Goal: Find specific page/section: Find specific page/section

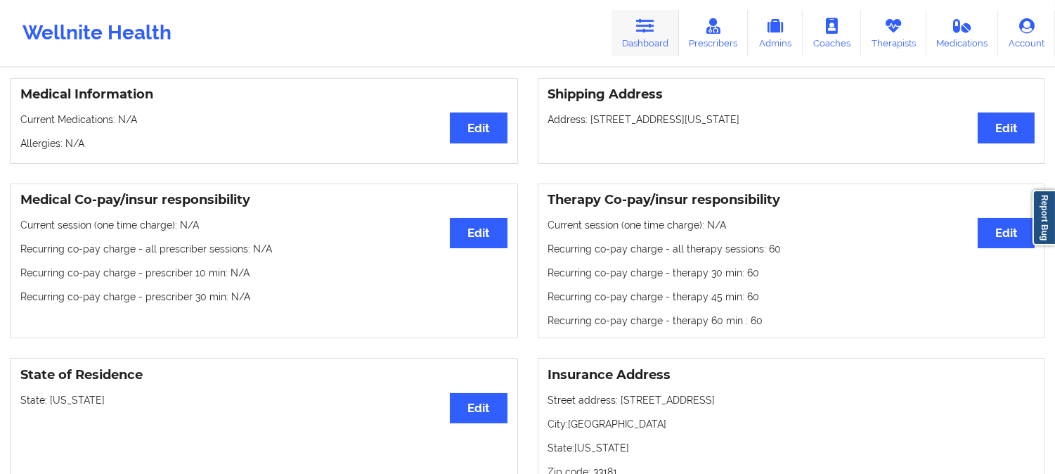
click at [651, 28] on icon at bounding box center [645, 25] width 18 height 15
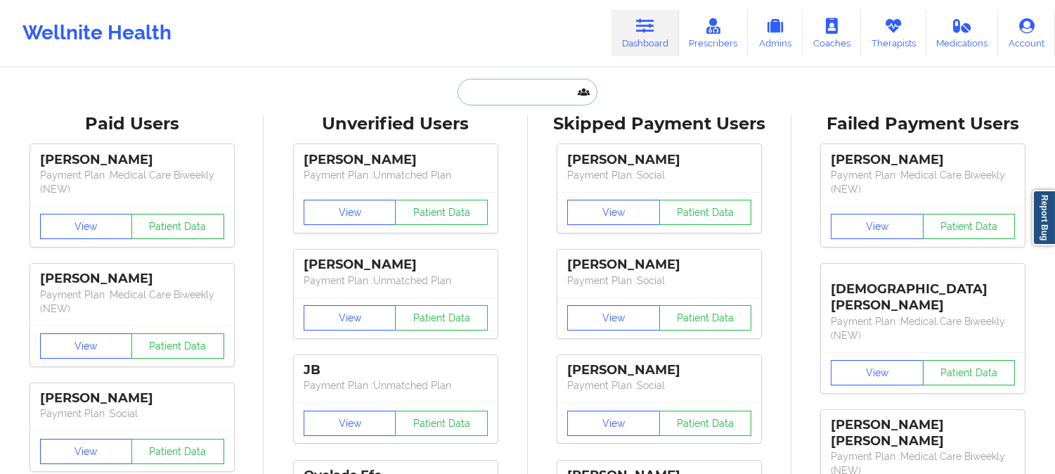
click at [501, 100] on input "text" at bounding box center [527, 92] width 139 height 27
paste input "JUDITHZIEPER@GMAIL.COM"
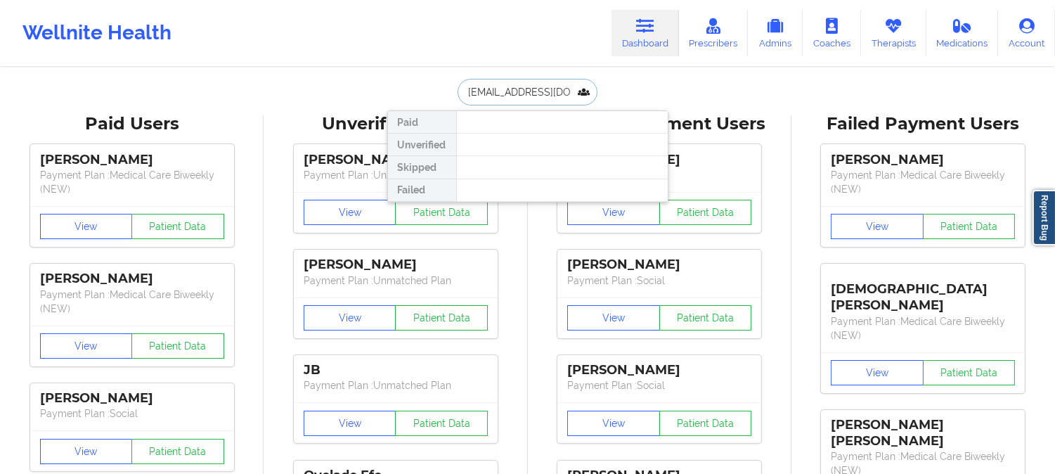
type input "JUDITHZIEPER@GMAIL.COM"
click at [560, 96] on input "JUDITHZIEPER@GMAIL.COM" at bounding box center [527, 92] width 139 height 27
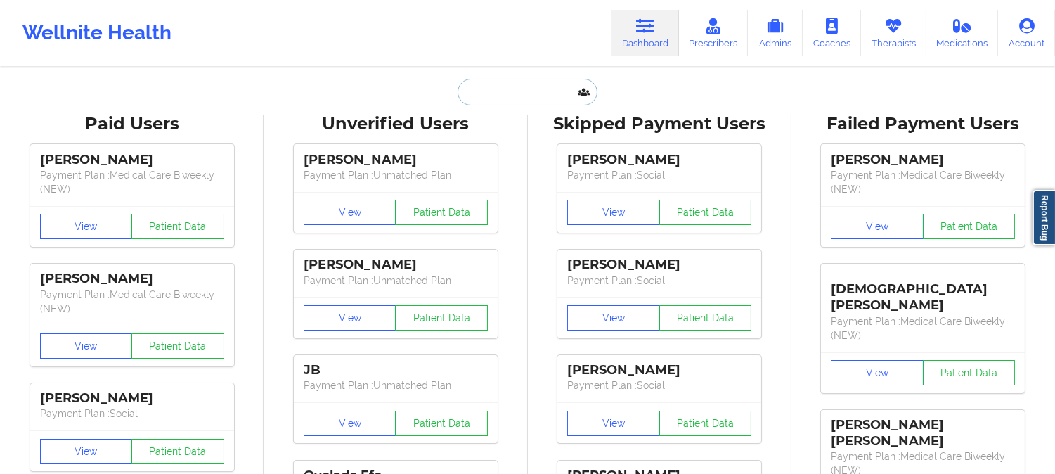
paste input "JUDITHZIEPER@GMAIL.COM"
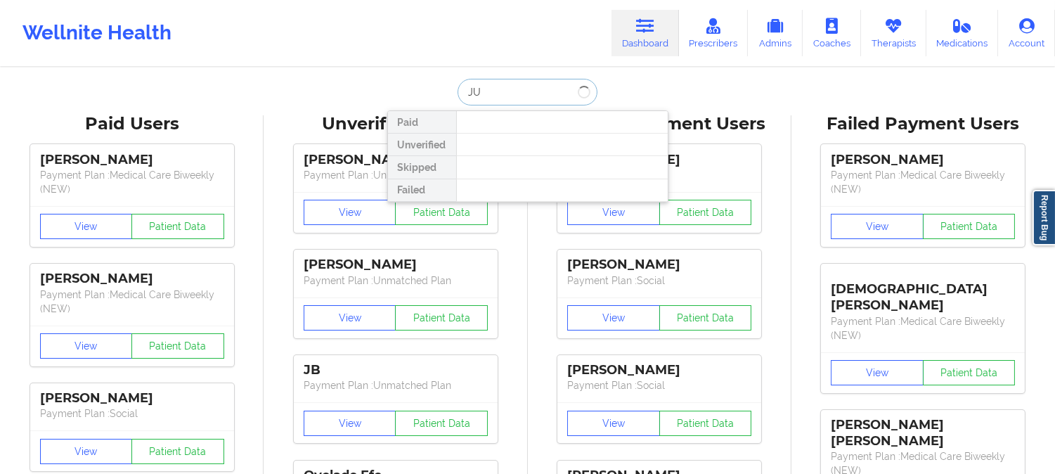
type input "J"
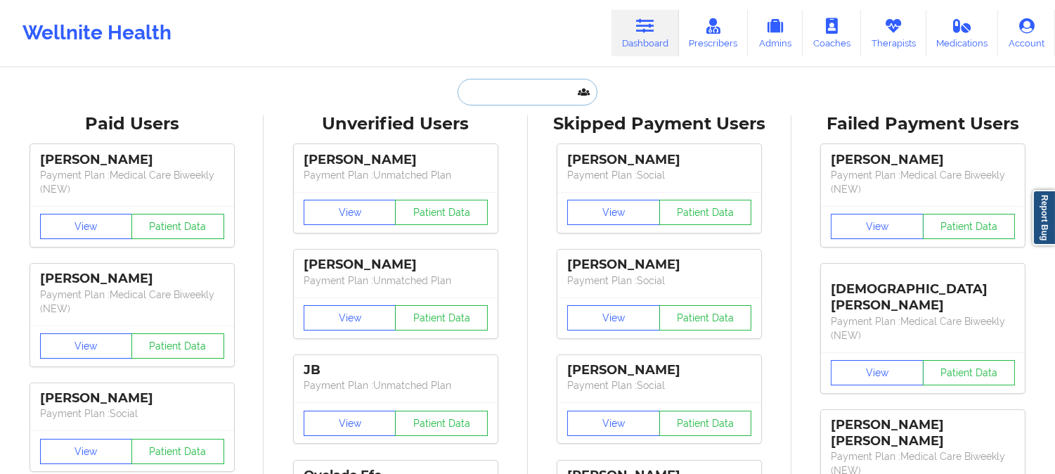
click at [489, 96] on input "text" at bounding box center [527, 92] width 139 height 27
paste input "3. JUDITH ZIEPER"
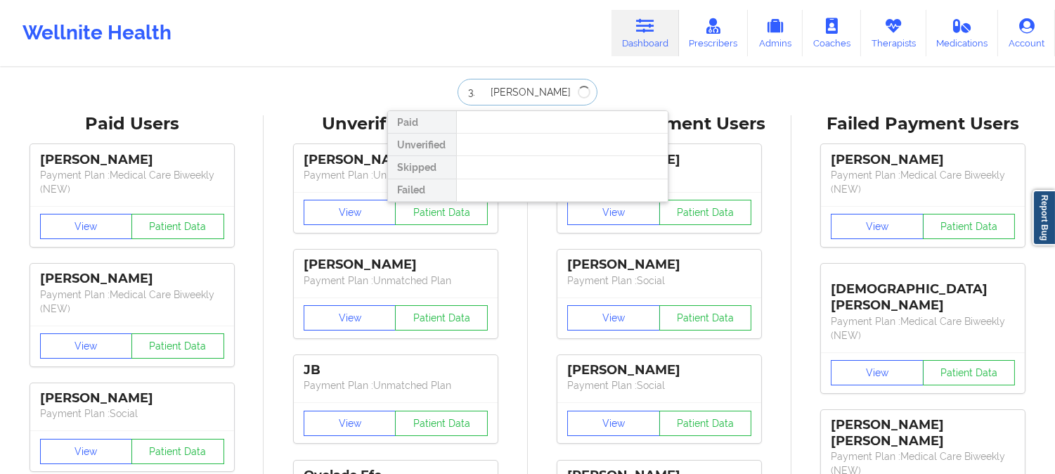
click at [487, 94] on input "3. JUDITH ZIEPER" at bounding box center [527, 92] width 139 height 27
click at [563, 85] on input "JUDITH ZIEPER" at bounding box center [527, 92] width 139 height 27
click at [586, 89] on input "JUDITH ZIEPER" at bounding box center [527, 92] width 139 height 27
type input "JUDITH ZIEPER"
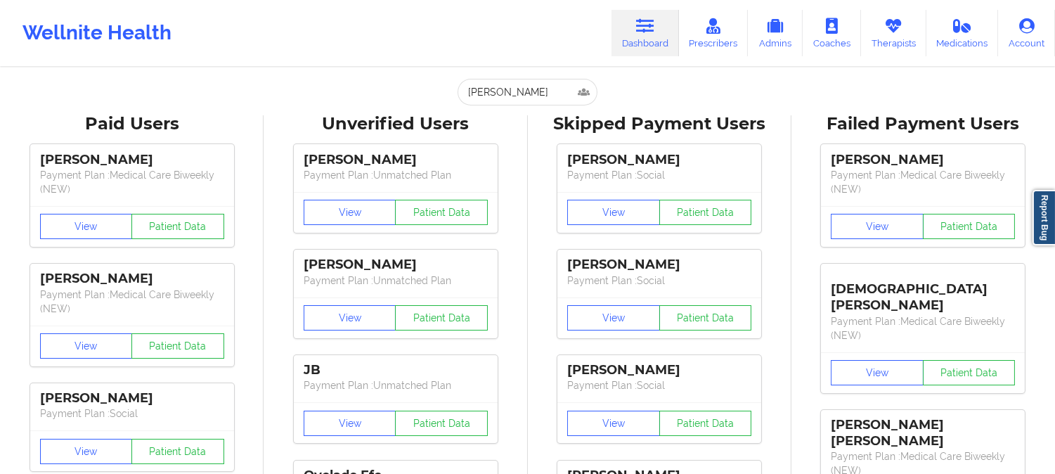
click at [544, 90] on input "JUDITH ZIEPER" at bounding box center [527, 92] width 139 height 27
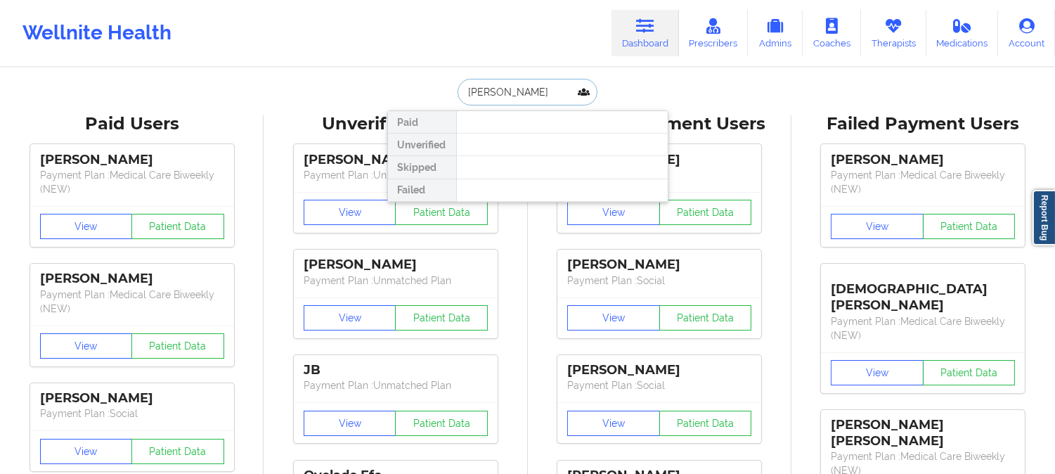
click at [544, 91] on input "JUDITH ZIEPER" at bounding box center [527, 92] width 139 height 27
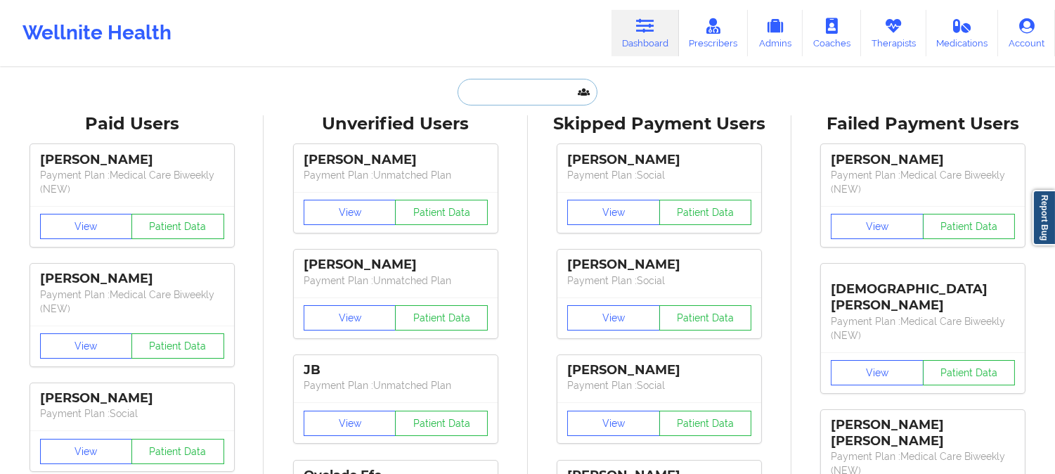
paste input "karen.lioness@gmail.com"
type input "karen.lioness@gmail.com"
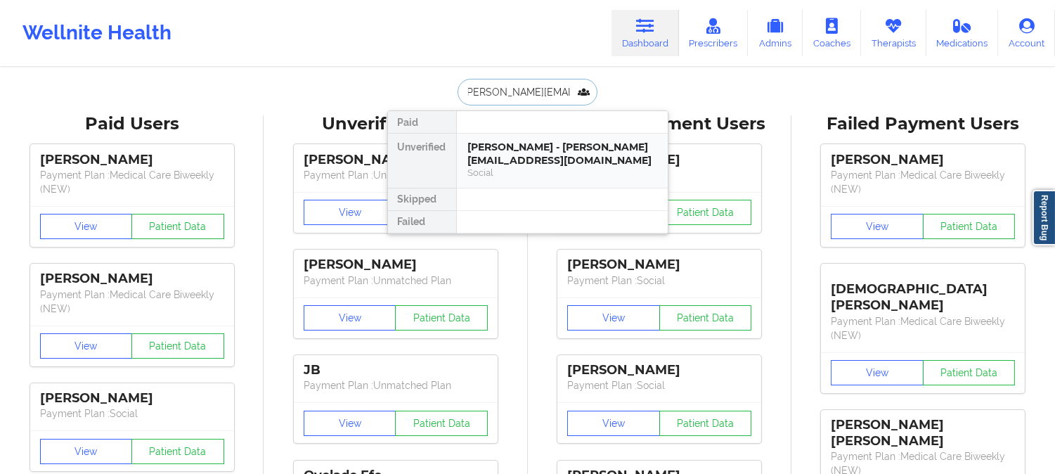
click at [570, 171] on div "Social" at bounding box center [562, 173] width 188 height 12
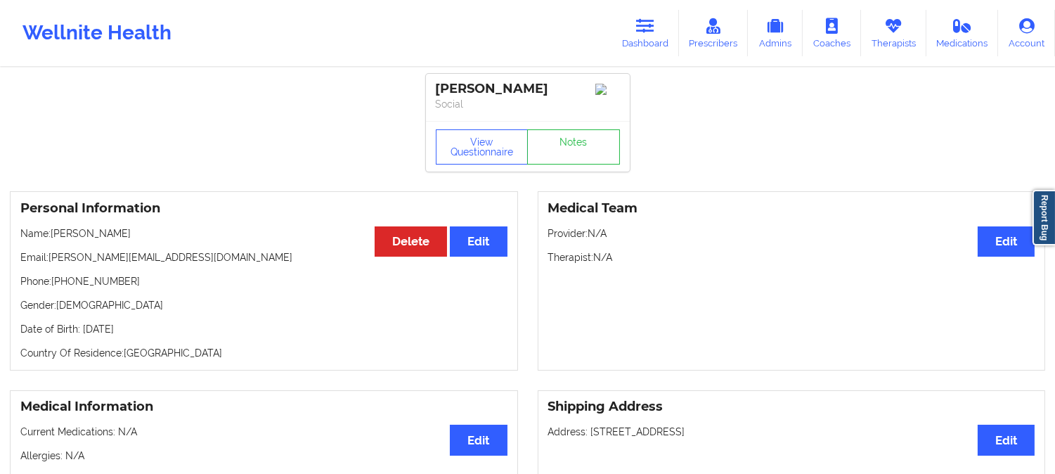
drag, startPoint x: 532, startPoint y: 86, endPoint x: 426, endPoint y: 91, distance: 106.3
click at [426, 91] on div "Karen Pietrylo Social" at bounding box center [528, 97] width 204 height 47
drag, startPoint x: 467, startPoint y: 97, endPoint x: 480, endPoint y: 99, distance: 12.8
click at [432, 89] on div "Karen Pietrylo Social" at bounding box center [528, 97] width 204 height 47
drag, startPoint x: 480, startPoint y: 99, endPoint x: 455, endPoint y: 91, distance: 26.5
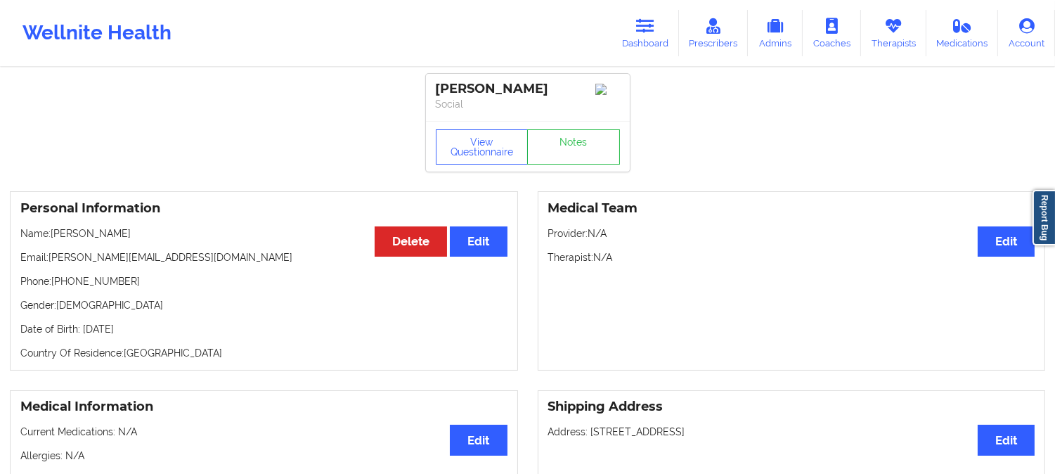
click at [441, 88] on div "Karen Pietrylo" at bounding box center [528, 89] width 184 height 16
drag, startPoint x: 455, startPoint y: 91, endPoint x: 439, endPoint y: 90, distance: 16.2
click at [439, 90] on div "Karen Pietrylo" at bounding box center [528, 89] width 184 height 16
drag, startPoint x: 433, startPoint y: 86, endPoint x: 530, endPoint y: 86, distance: 97.0
click at [530, 86] on div "Karen Pietrylo Social" at bounding box center [528, 97] width 204 height 47
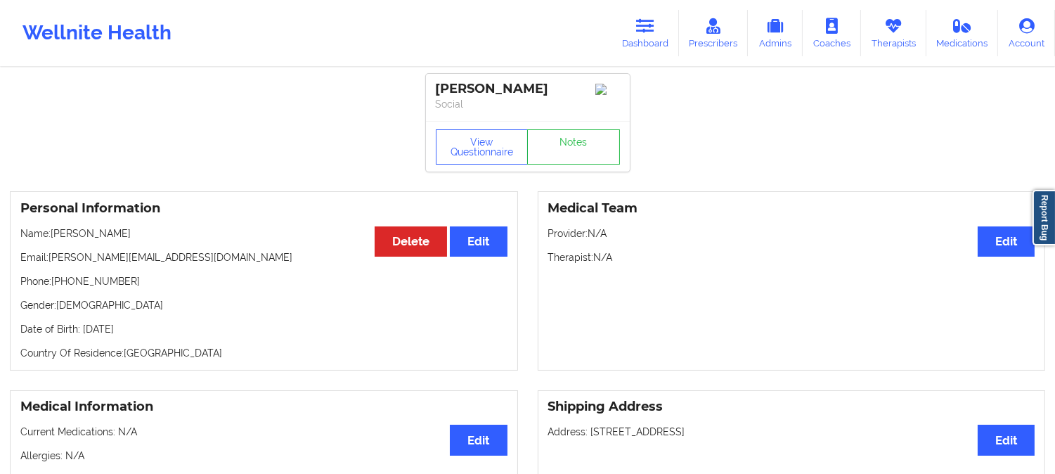
copy div "Karen Pietrylo"
click at [643, 27] on icon at bounding box center [645, 25] width 18 height 15
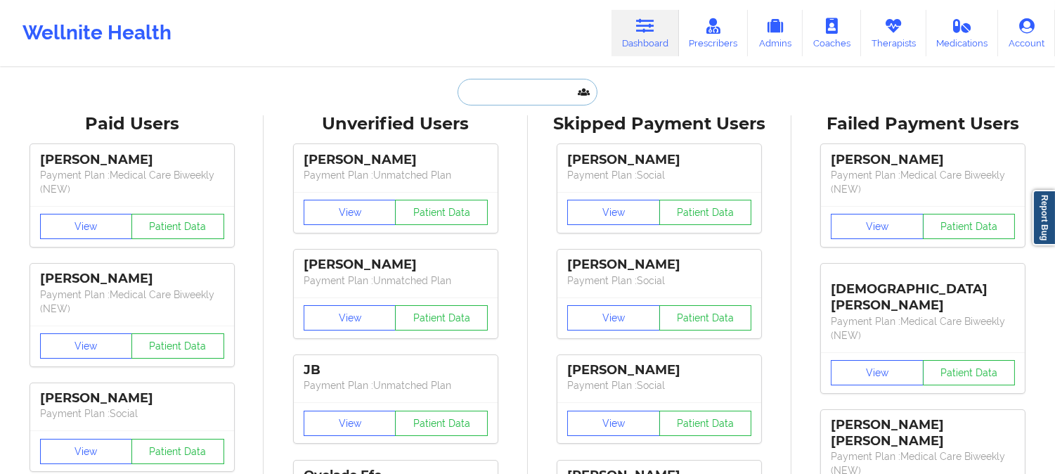
click at [527, 89] on input "text" at bounding box center [527, 92] width 139 height 27
paste input "c.carrow@outlook.com"
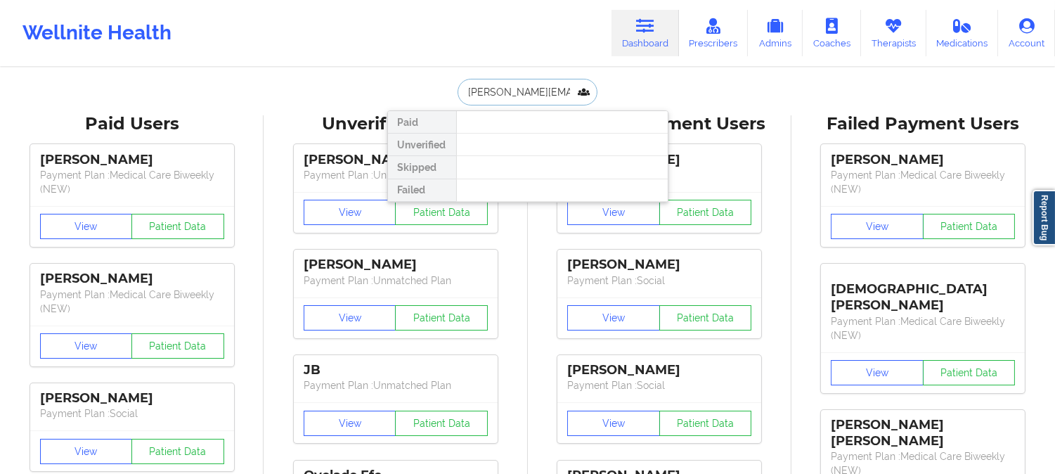
type input "c.carrow@outlook.com"
click at [565, 91] on input "c.carrow@outlook.com" at bounding box center [527, 92] width 139 height 27
click at [571, 91] on input "c.carrow@outlook.com" at bounding box center [527, 92] width 139 height 27
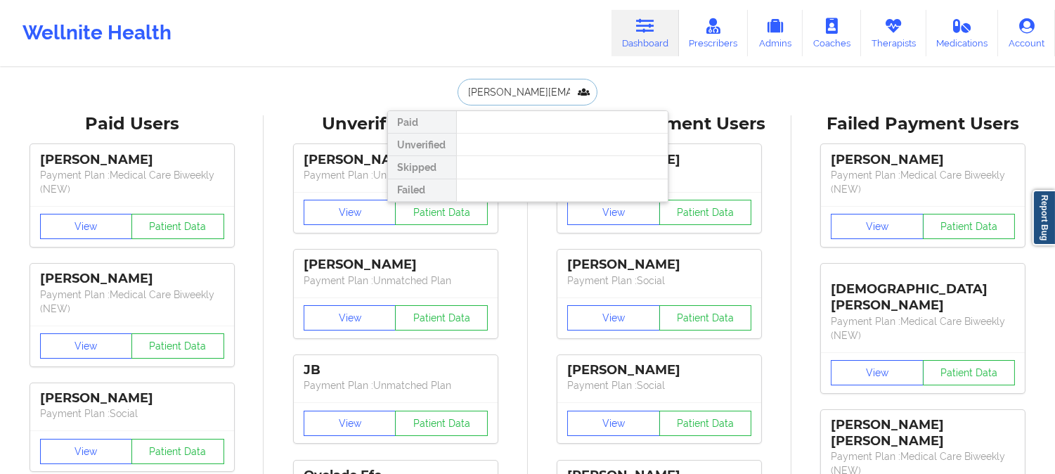
click at [571, 91] on input "c.carrow@outlook.com" at bounding box center [527, 92] width 139 height 27
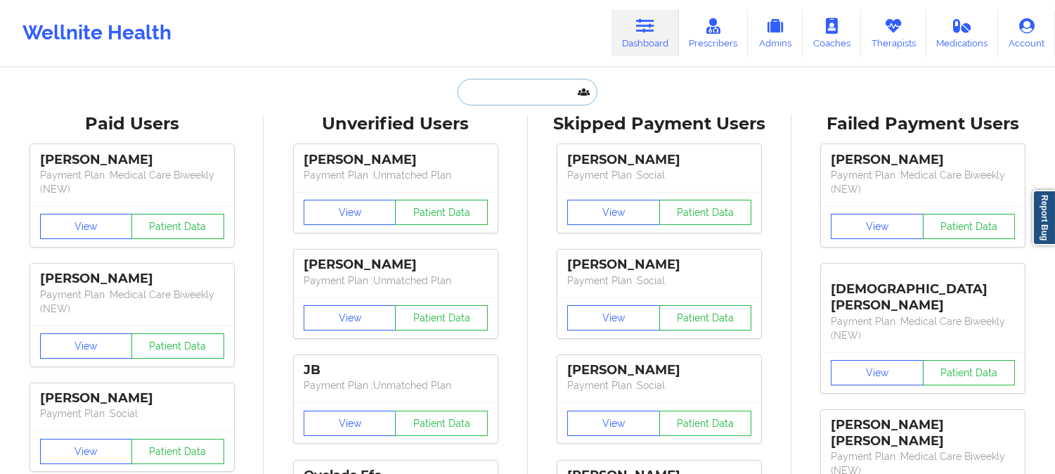
paste input "JILL.HAILE@GMAIL.COM"
type input "JILL.HAILE@GMAIL.COM"
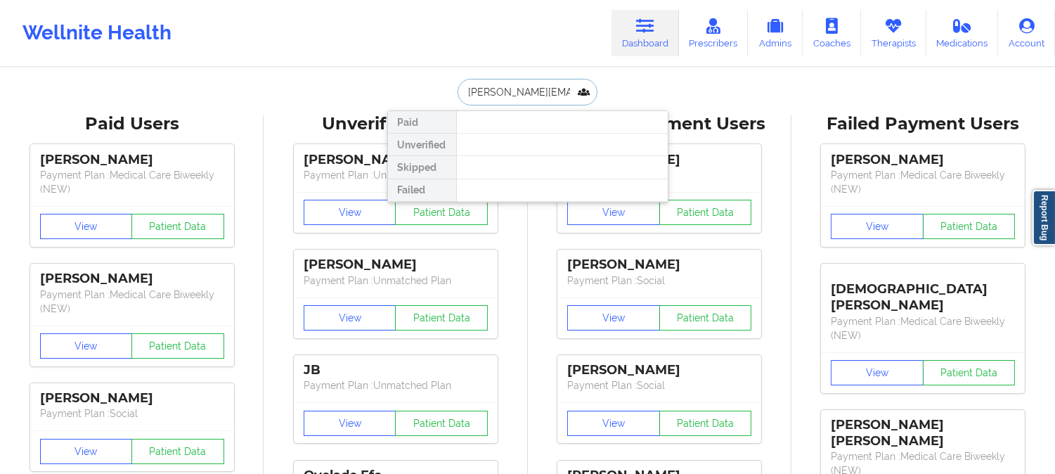
scroll to position [0, 2]
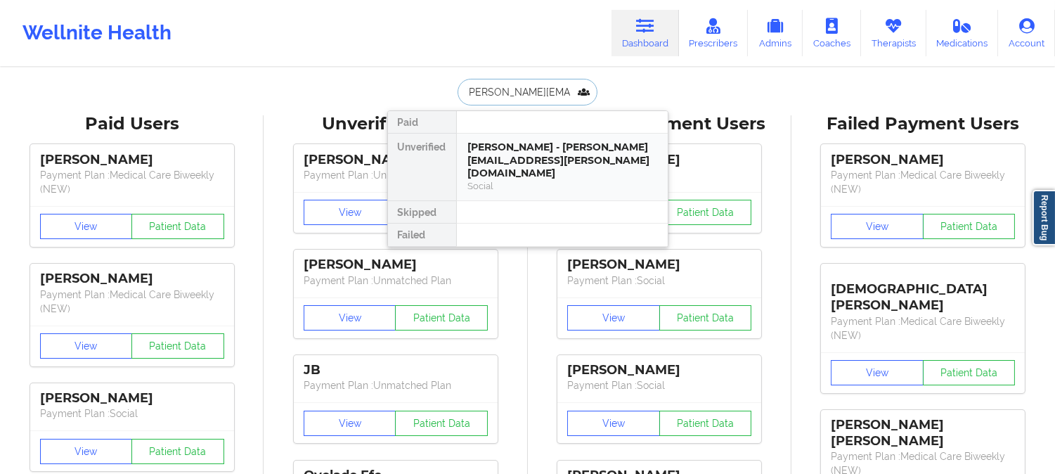
click at [606, 180] on div "Social" at bounding box center [562, 186] width 188 height 12
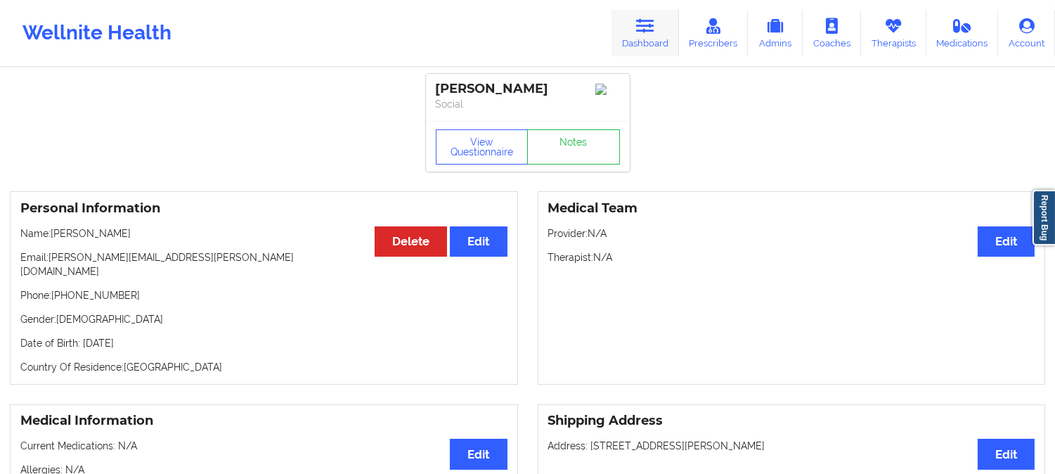
click at [643, 29] on icon at bounding box center [645, 25] width 18 height 15
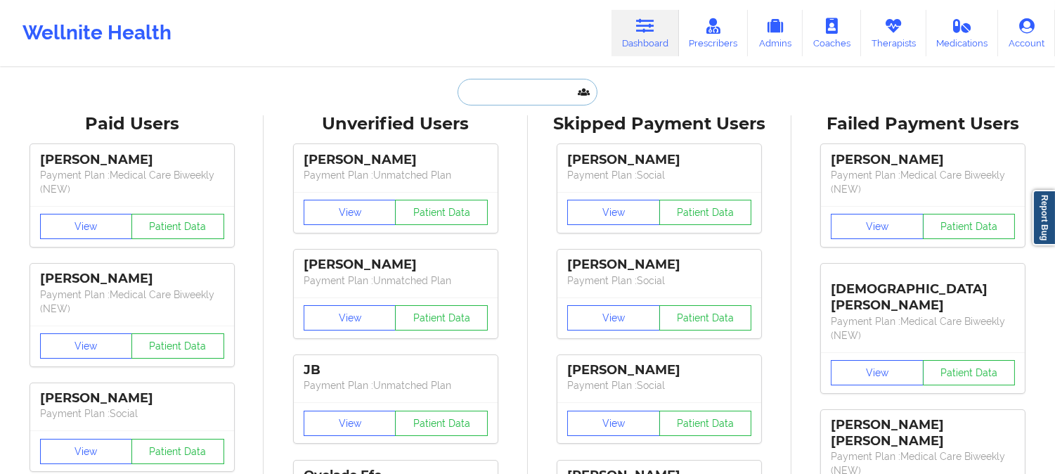
click at [484, 98] on input "text" at bounding box center [527, 92] width 139 height 27
paste input "karen.lioness@gmail.com"
type input "karen.lioness@gmail.com"
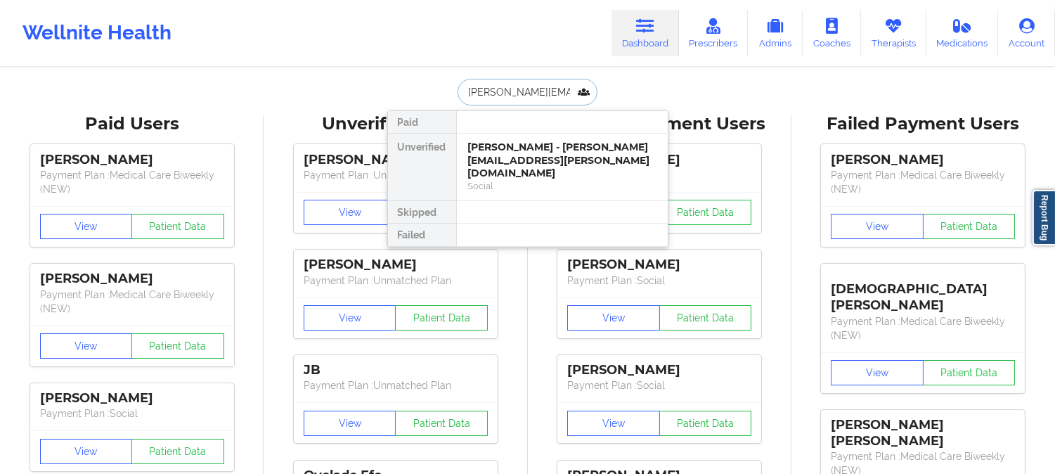
scroll to position [0, 4]
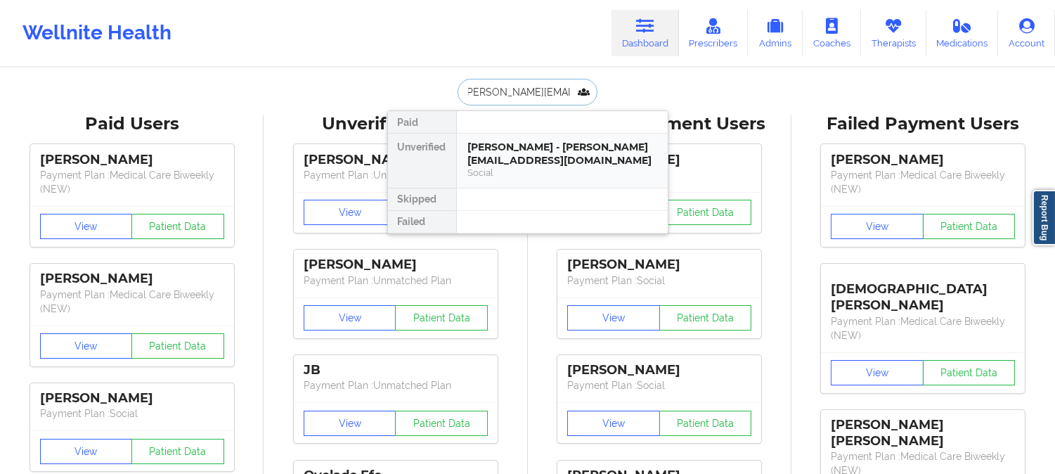
click at [539, 172] on div "Social" at bounding box center [562, 173] width 188 height 12
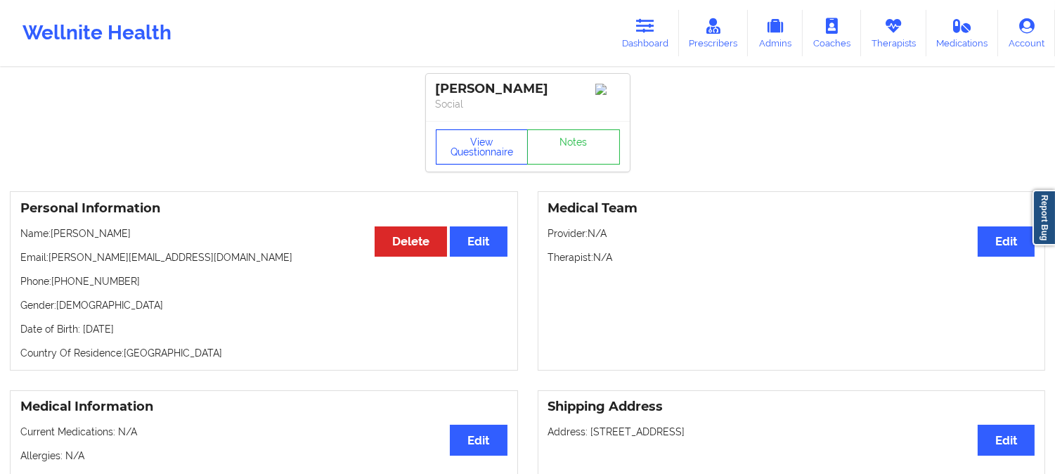
click at [488, 155] on button "View Questionnaire" at bounding box center [482, 146] width 93 height 35
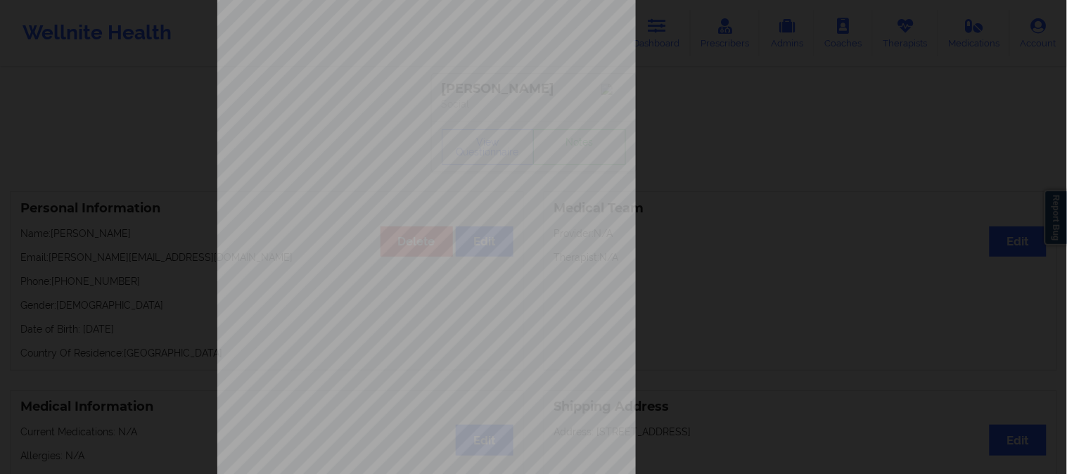
scroll to position [197, 0]
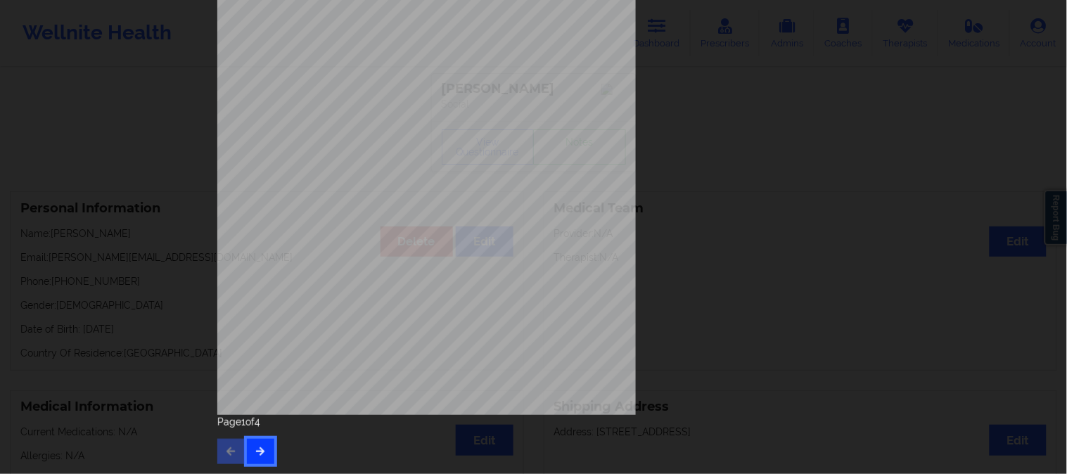
click at [261, 454] on icon "button" at bounding box center [261, 451] width 12 height 8
click at [261, 443] on button "button" at bounding box center [260, 451] width 27 height 25
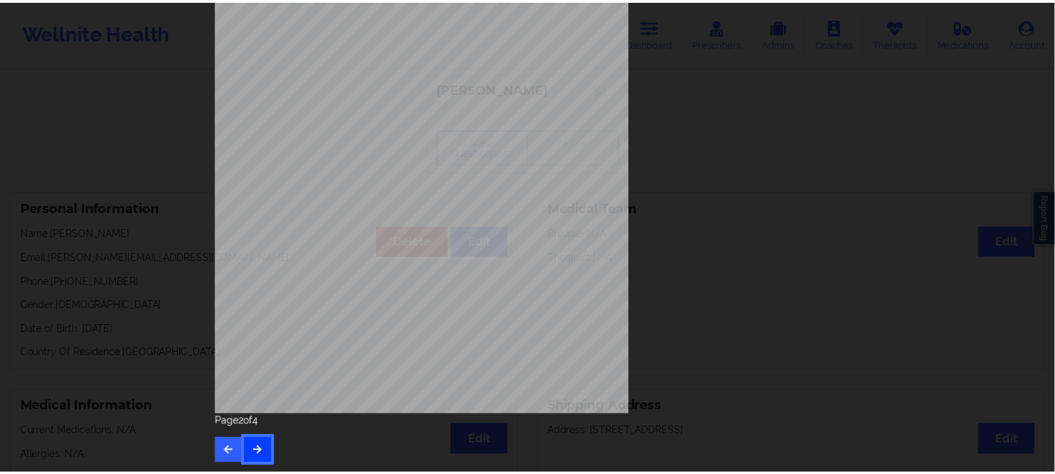
scroll to position [0, 0]
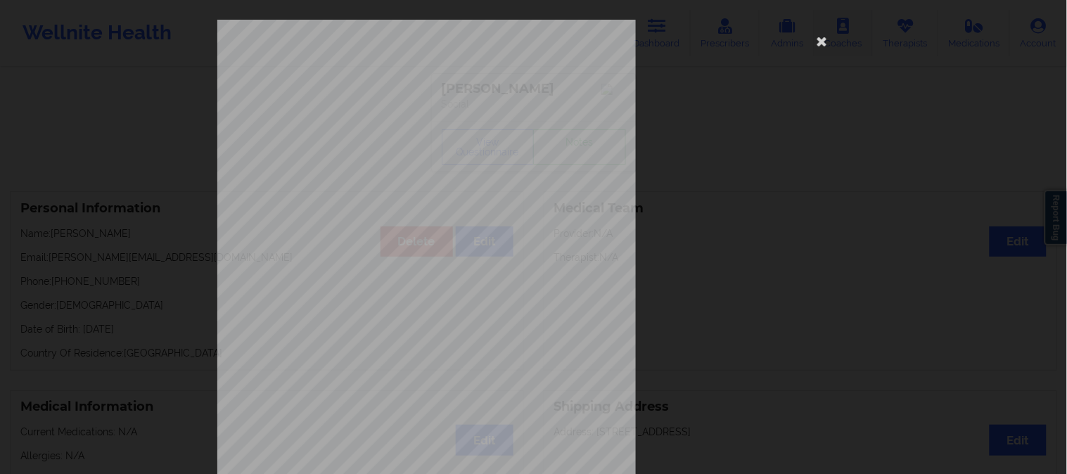
click at [817, 40] on icon at bounding box center [822, 41] width 23 height 23
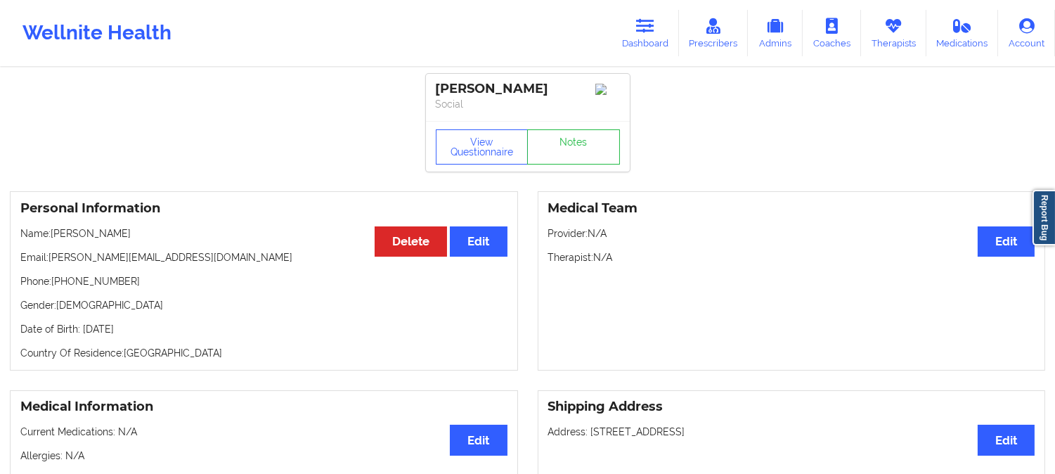
drag, startPoint x: 118, startPoint y: 236, endPoint x: 91, endPoint y: 240, distance: 27.1
click at [82, 236] on p "Name: Karen Pietrylo" at bounding box center [263, 233] width 487 height 14
copy p "Pietrylo"
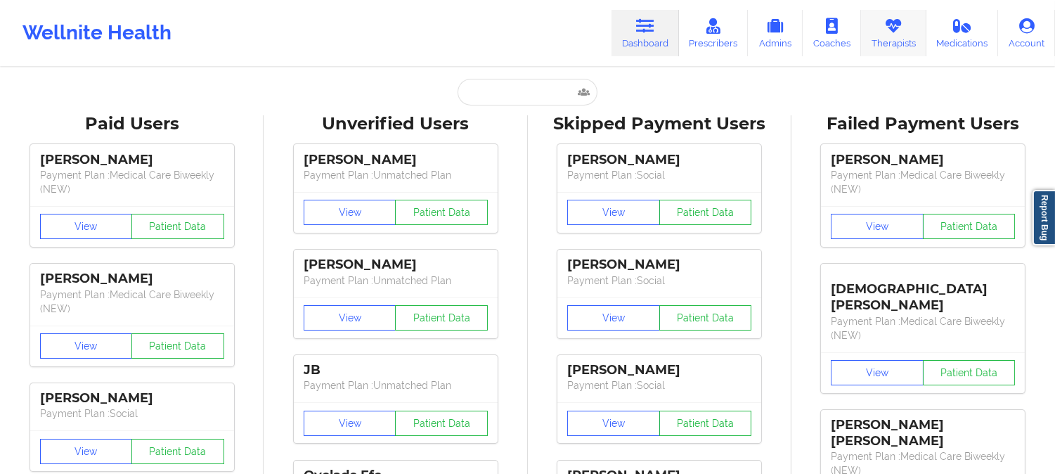
click at [878, 35] on link "Therapists" at bounding box center [893, 33] width 65 height 46
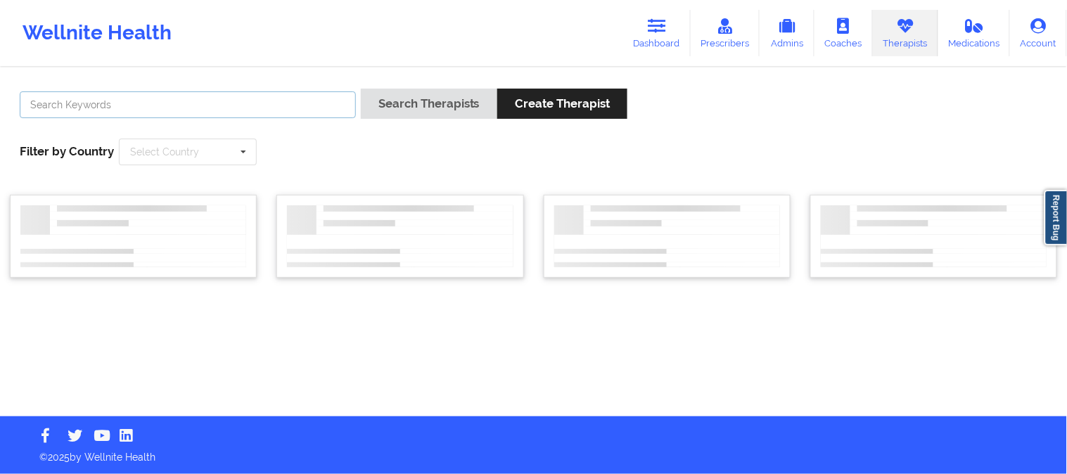
click at [216, 109] on input "text" at bounding box center [188, 104] width 336 height 27
paste input "[PERSON_NAME]"
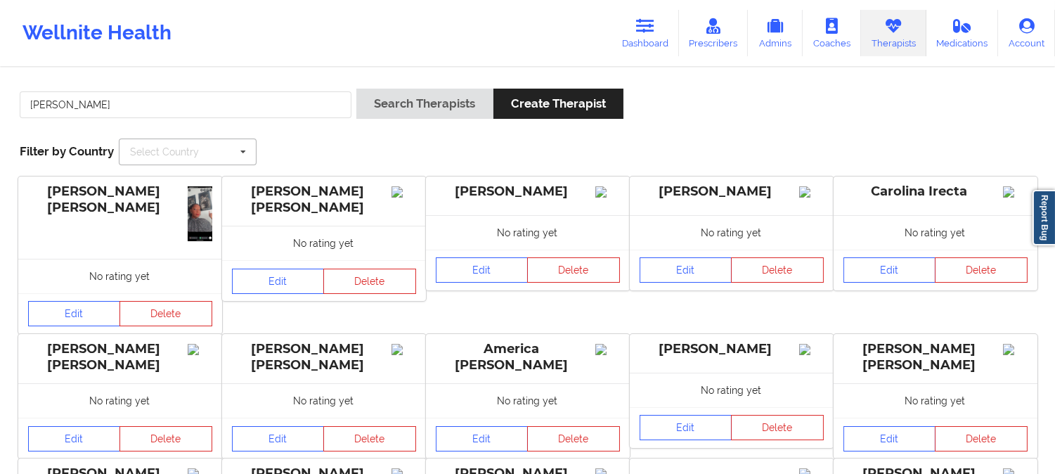
click at [181, 155] on div "Select Country" at bounding box center [164, 152] width 69 height 10
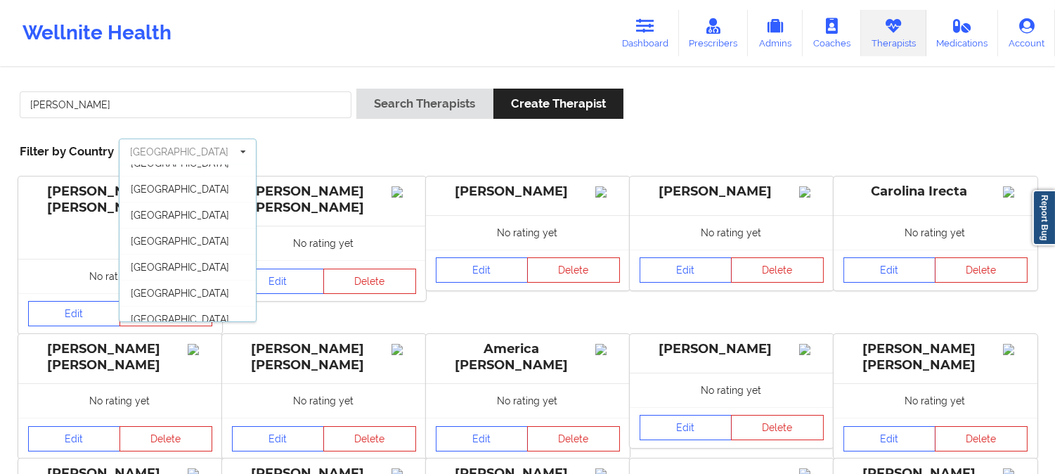
scroll to position [77, 0]
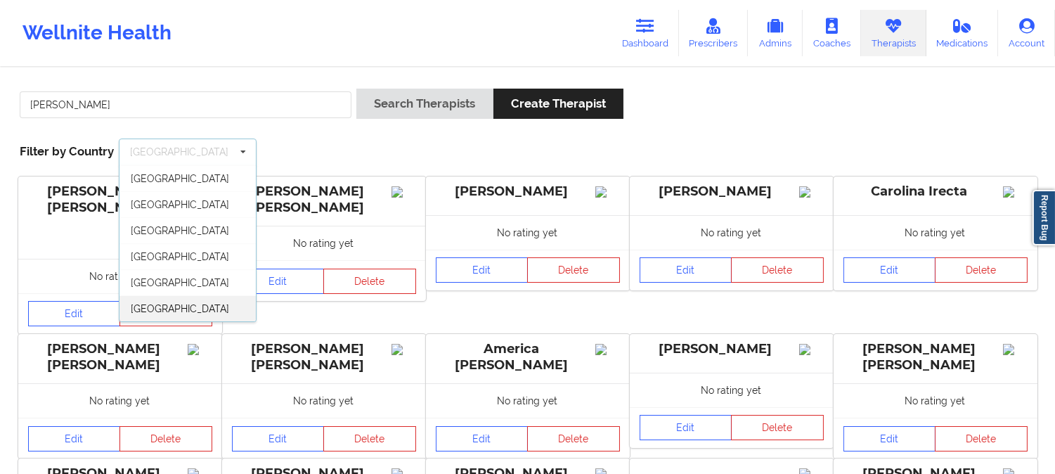
click at [200, 310] on div "[GEOGRAPHIC_DATA]" at bounding box center [188, 308] width 136 height 26
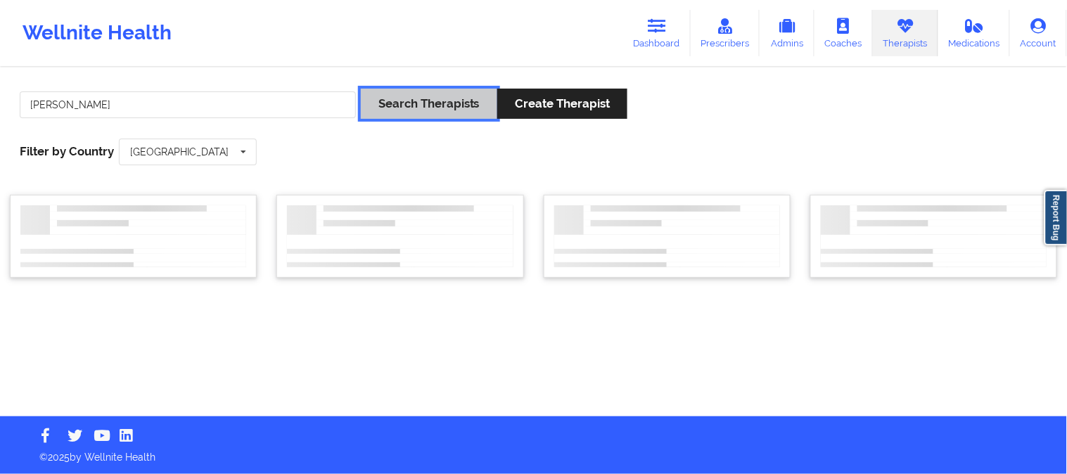
click at [438, 106] on button "Search Therapists" at bounding box center [429, 104] width 136 height 30
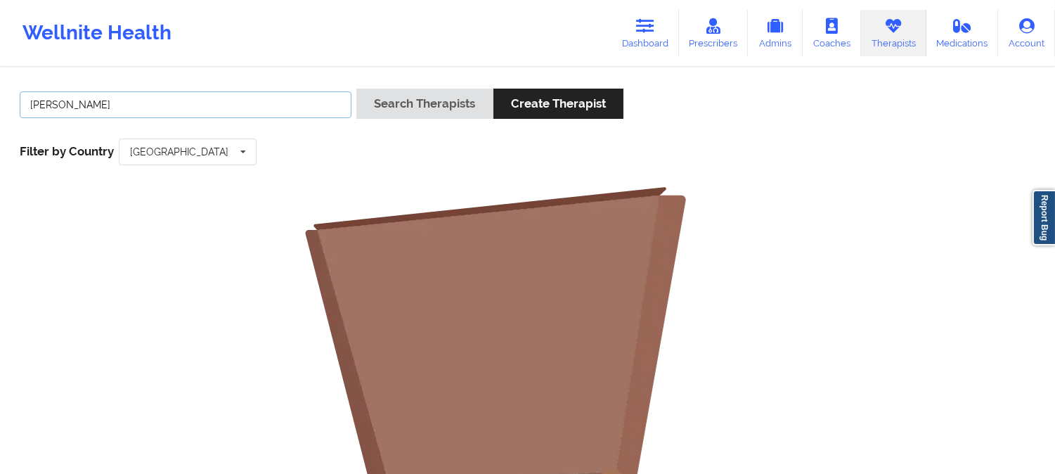
click at [129, 99] on input "[PERSON_NAME]" at bounding box center [186, 104] width 332 height 27
click at [32, 101] on input "[PERSON_NAME]" at bounding box center [186, 104] width 332 height 27
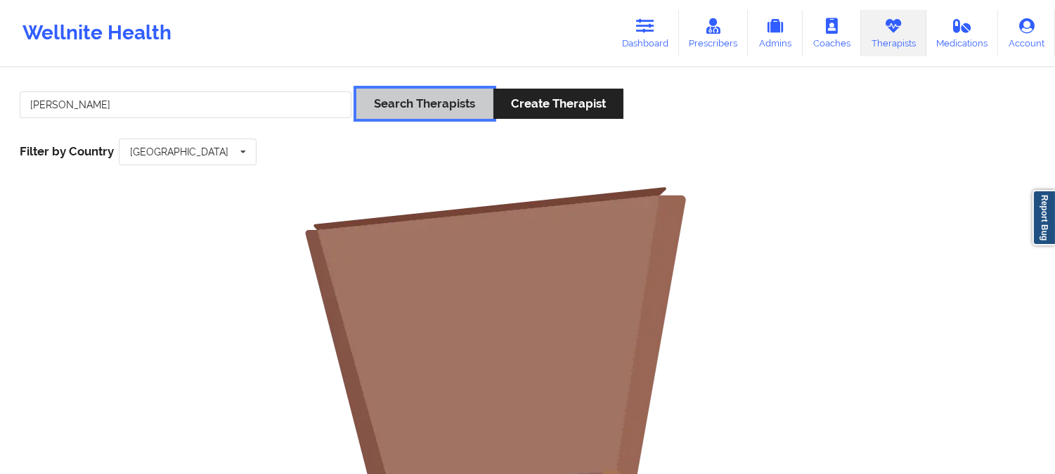
click at [451, 113] on button "Search Therapists" at bounding box center [424, 104] width 136 height 30
click at [390, 104] on button "Search Therapists" at bounding box center [424, 104] width 136 height 30
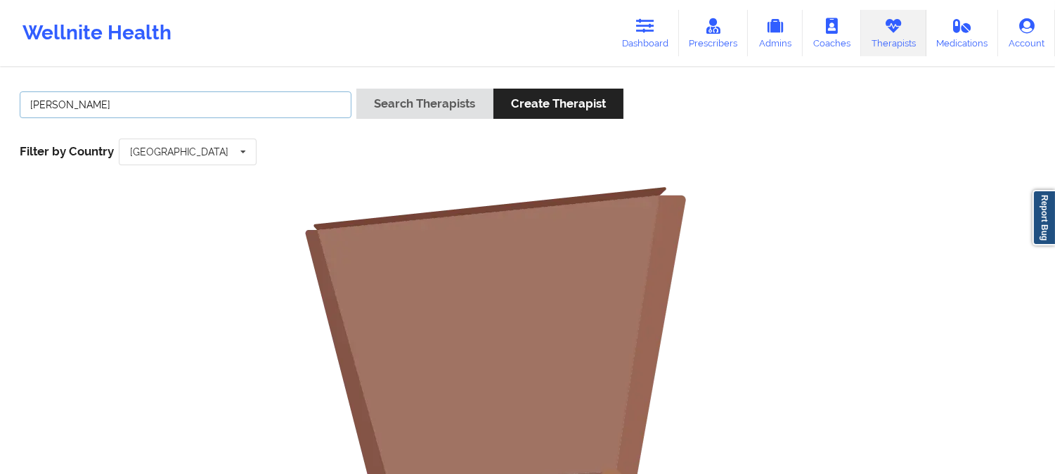
click at [129, 105] on input "[PERSON_NAME]" at bounding box center [186, 104] width 332 height 27
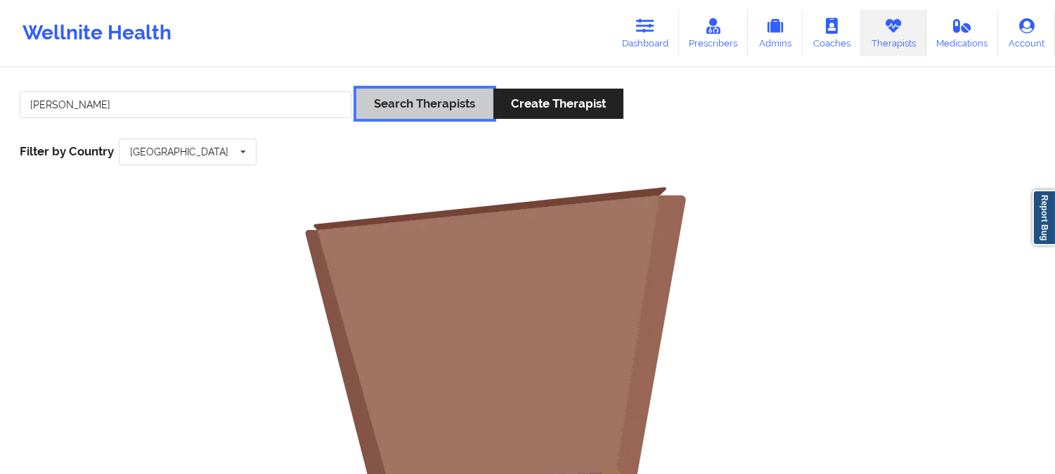
click at [455, 104] on button "Search Therapists" at bounding box center [424, 104] width 136 height 30
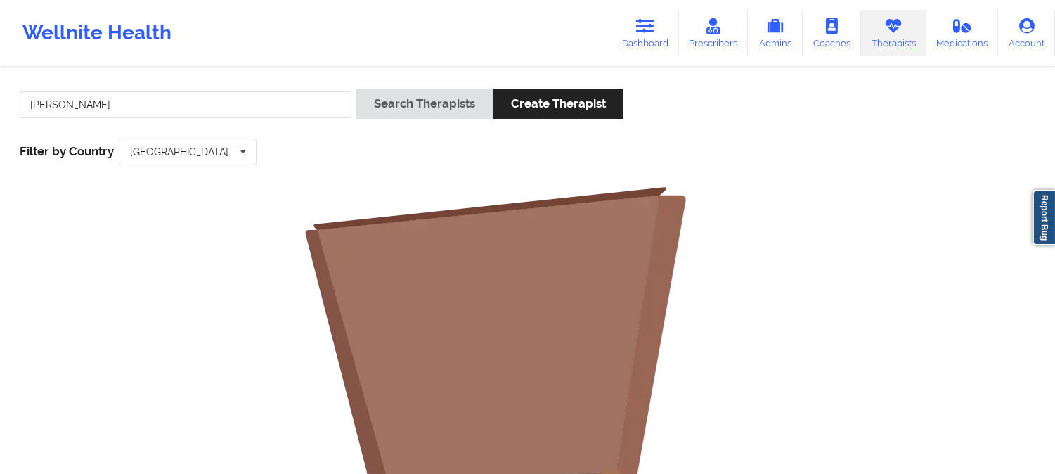
click at [198, 121] on div "[PERSON_NAME]" at bounding box center [186, 109] width 342 height 40
click at [195, 108] on input "[PERSON_NAME]" at bounding box center [186, 104] width 332 height 27
type input "[PERSON_NAME]"
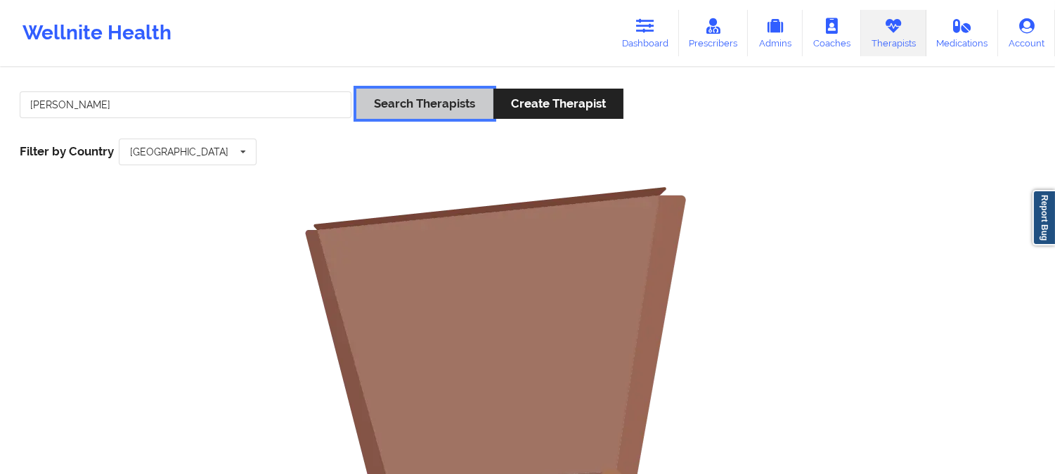
click at [394, 113] on button "Search Therapists" at bounding box center [424, 104] width 136 height 30
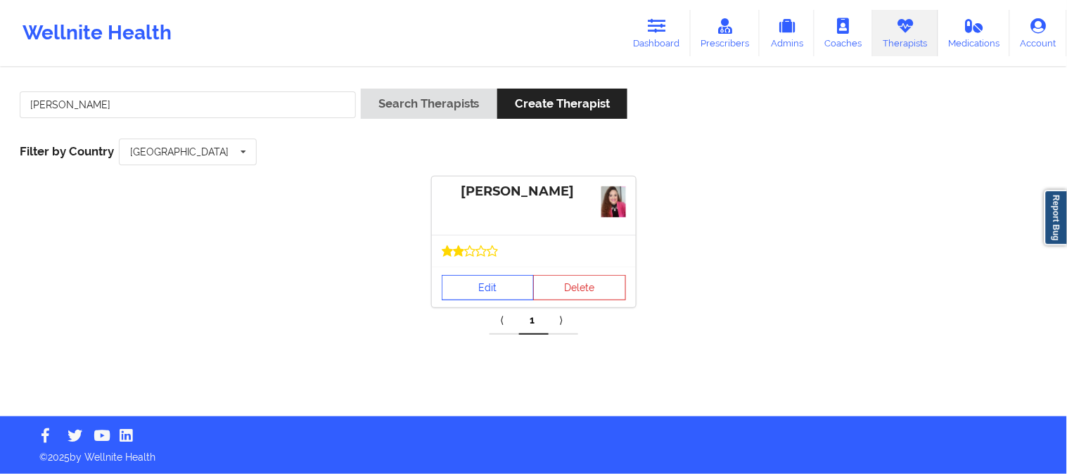
click at [509, 288] on link "Edit" at bounding box center [488, 287] width 93 height 25
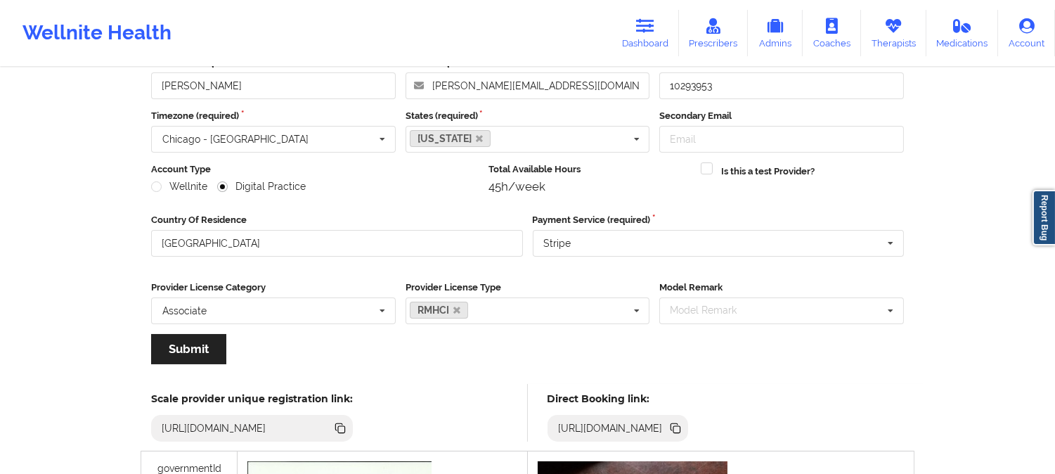
scroll to position [234, 0]
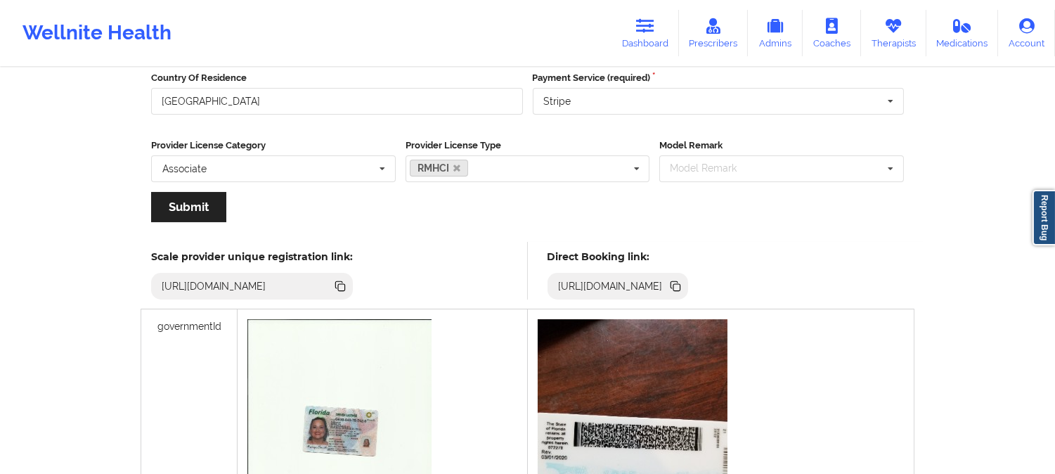
click at [681, 287] on icon at bounding box center [677, 287] width 7 height 7
click at [887, 40] on link "Therapists" at bounding box center [893, 33] width 65 height 46
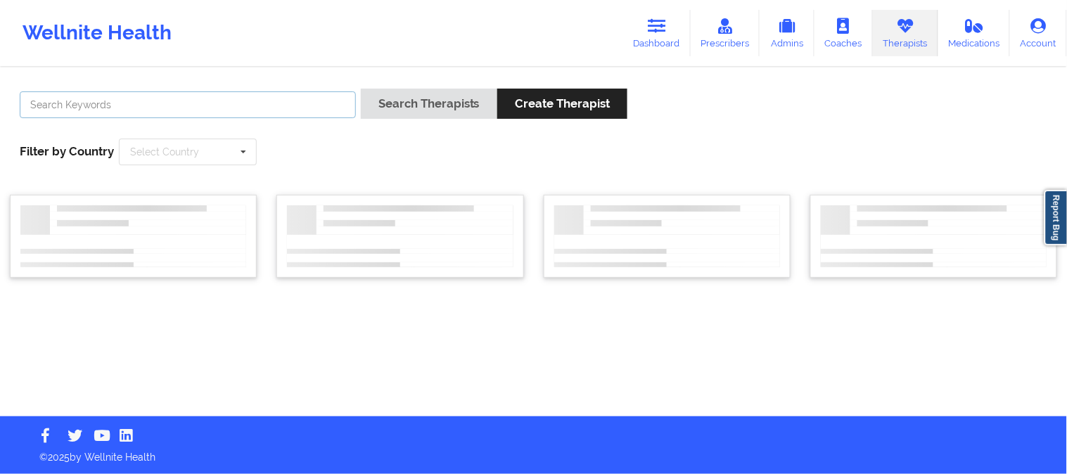
click at [294, 106] on input "text" at bounding box center [188, 104] width 336 height 27
paste input "[URL][DOMAIN_NAME]"
type input "[URL][DOMAIN_NAME]"
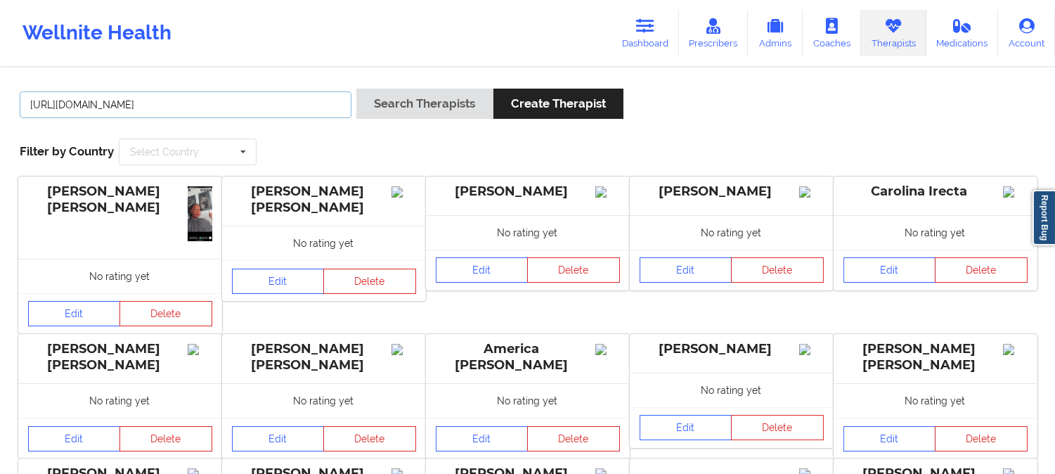
click at [291, 103] on input "[URL][DOMAIN_NAME]" at bounding box center [186, 104] width 332 height 27
paste input "[PERSON_NAME]"
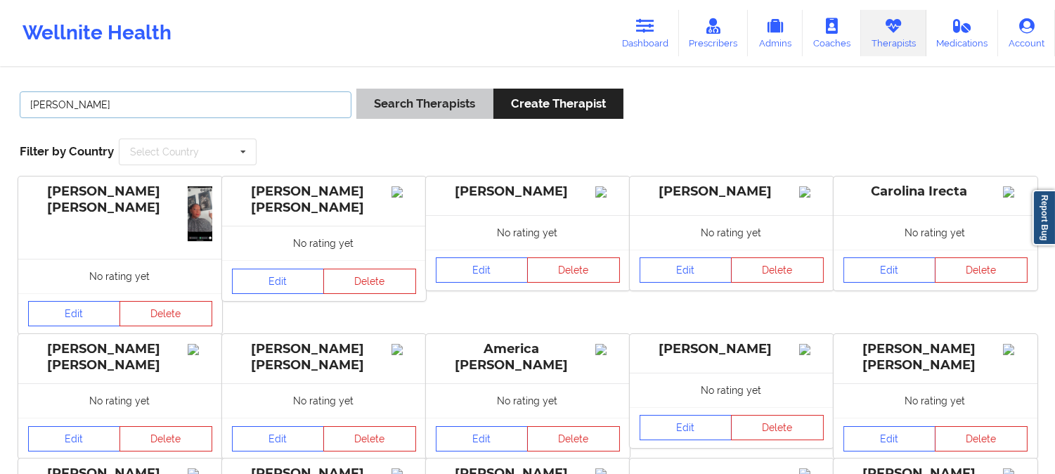
type input "[PERSON_NAME]"
click at [406, 97] on button "Search Therapists" at bounding box center [424, 104] width 136 height 30
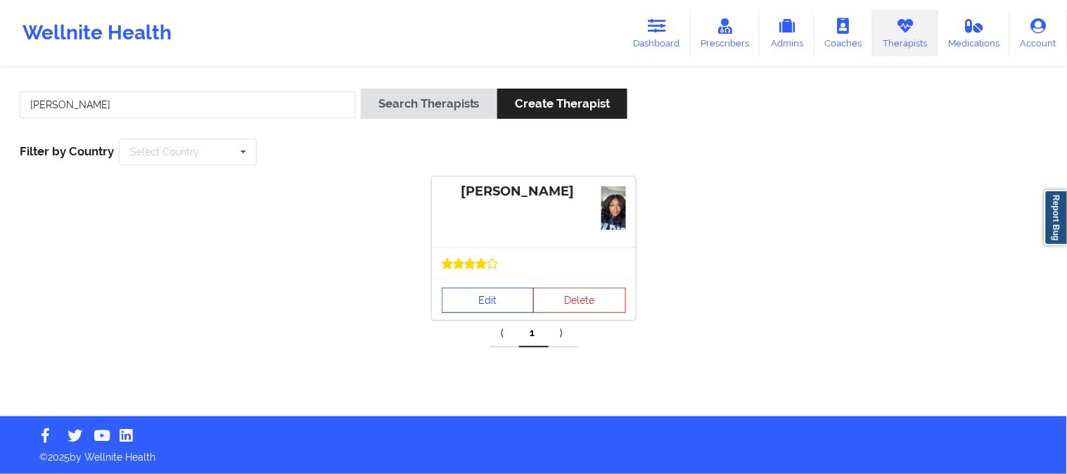
click at [503, 302] on link "Edit" at bounding box center [488, 300] width 93 height 25
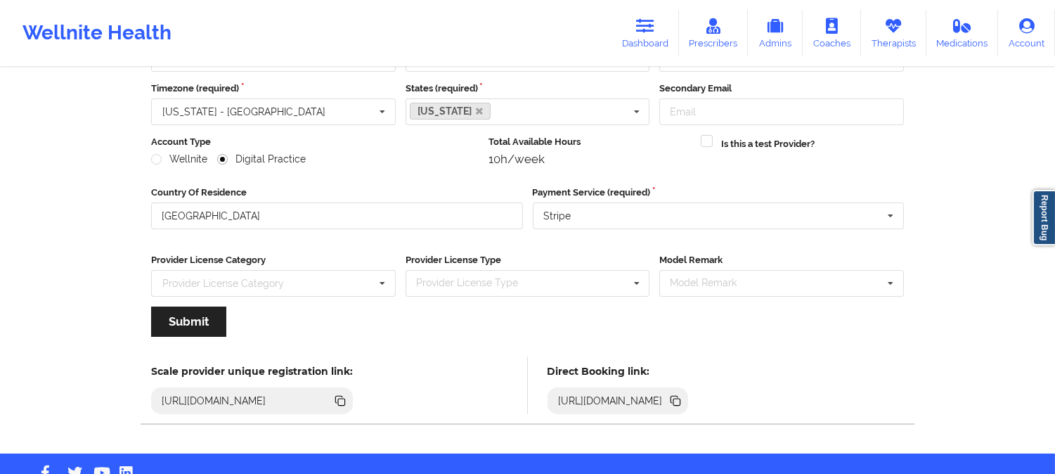
scroll to position [157, 0]
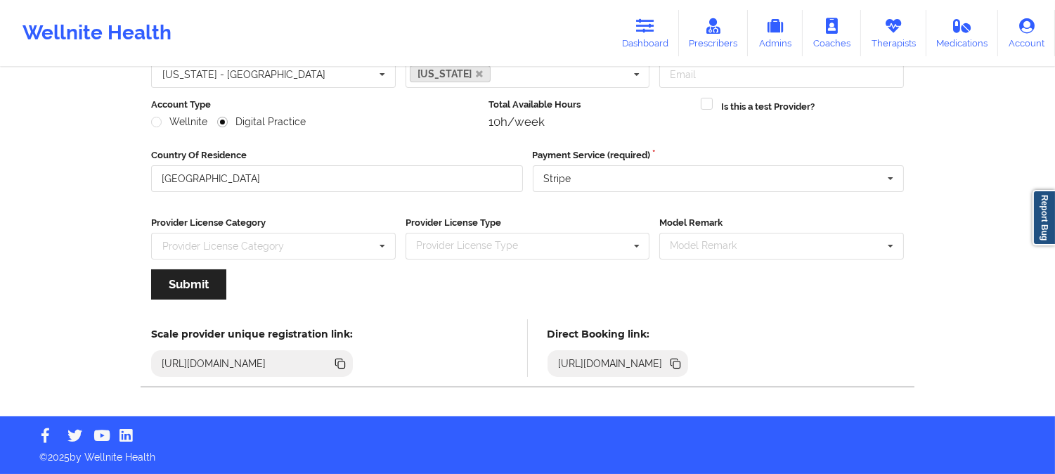
click at [683, 368] on icon at bounding box center [675, 363] width 15 height 15
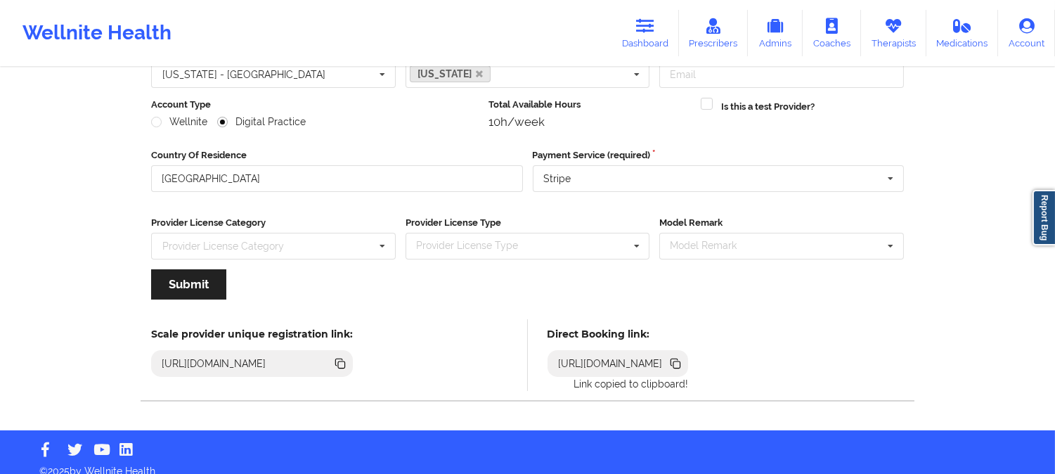
click at [683, 363] on icon at bounding box center [675, 363] width 15 height 15
click at [681, 363] on icon at bounding box center [677, 364] width 7 height 7
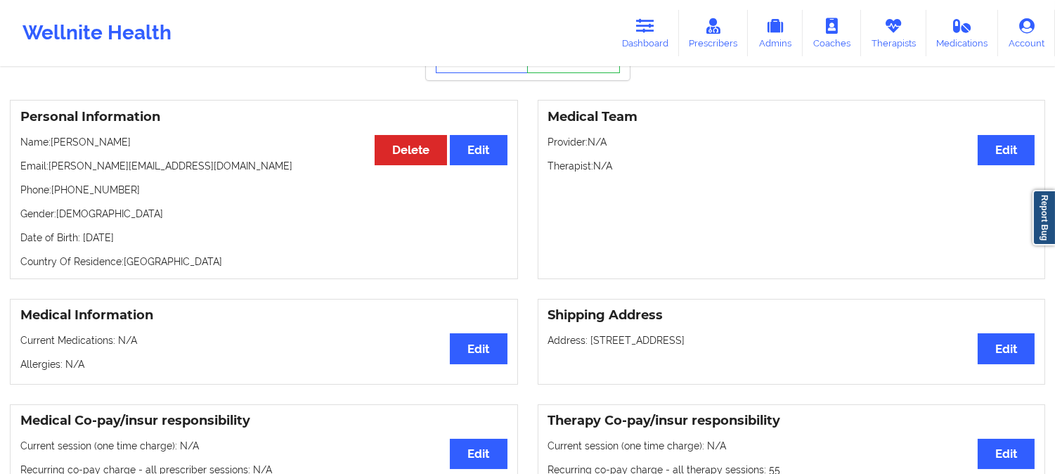
scroll to position [78, 0]
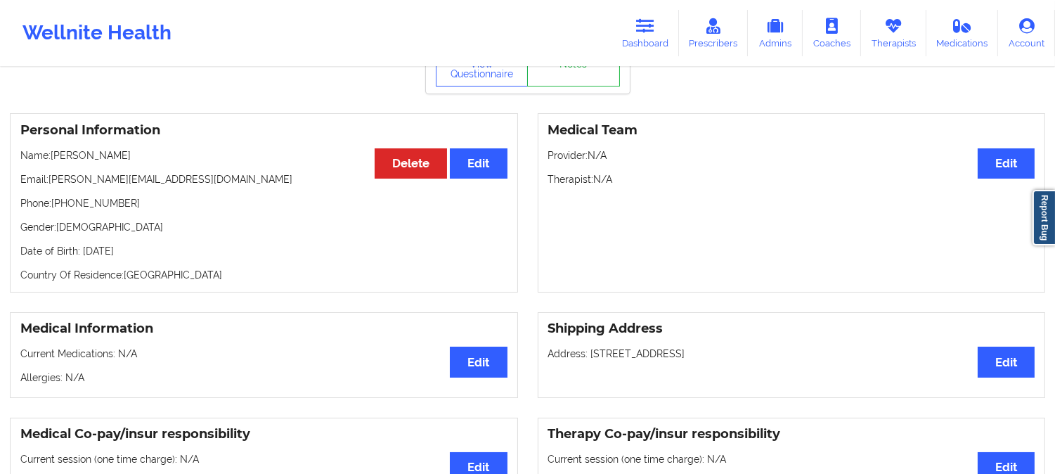
click at [118, 160] on p "Name: Karen Pietrylo" at bounding box center [263, 155] width 487 height 14
drag, startPoint x: 178, startPoint y: 187, endPoint x: 50, endPoint y: 183, distance: 128.0
click at [50, 183] on p "Email: karen.lioness@gmail.com" at bounding box center [263, 179] width 487 height 14
copy p "karen.lioness@gmail.com"
drag, startPoint x: 117, startPoint y: 207, endPoint x: 53, endPoint y: 209, distance: 63.3
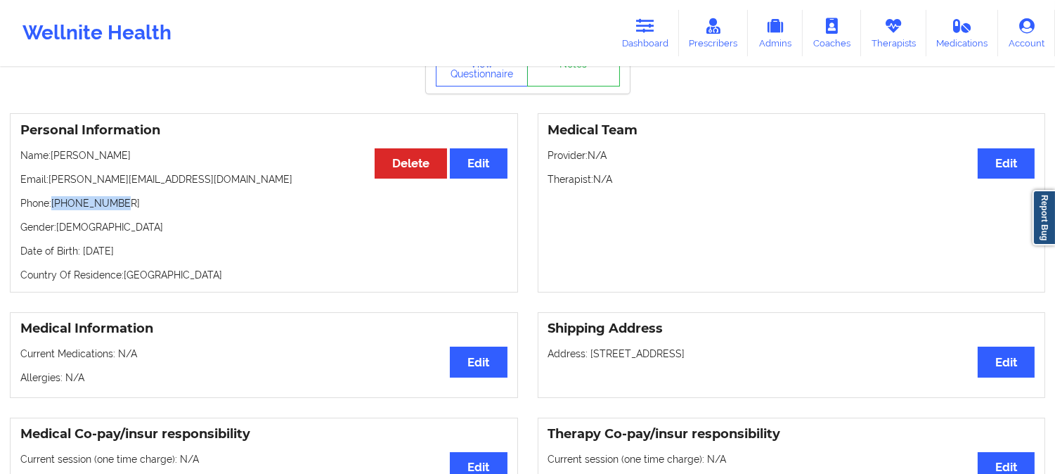
click at [53, 209] on p "Phone: +19046136567" at bounding box center [263, 203] width 487 height 14
copy p "+19046136567"
click at [648, 38] on link "Dashboard" at bounding box center [646, 33] width 68 height 46
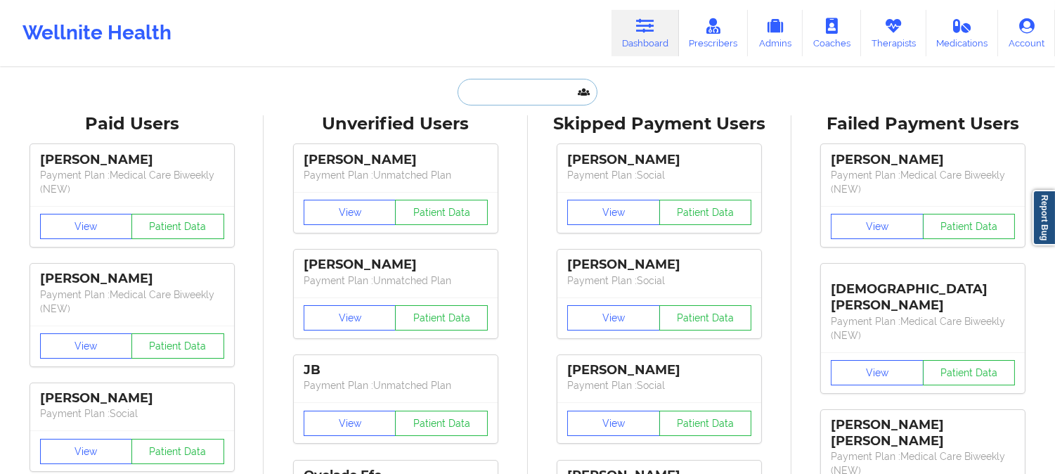
click at [485, 96] on input "text" at bounding box center [527, 92] width 139 height 27
click at [535, 94] on input "text" at bounding box center [527, 92] width 139 height 27
click at [533, 95] on input "text" at bounding box center [527, 92] width 139 height 27
paste input "KAREN PIETRYLO"
type input "KAREN PIETRYLO"
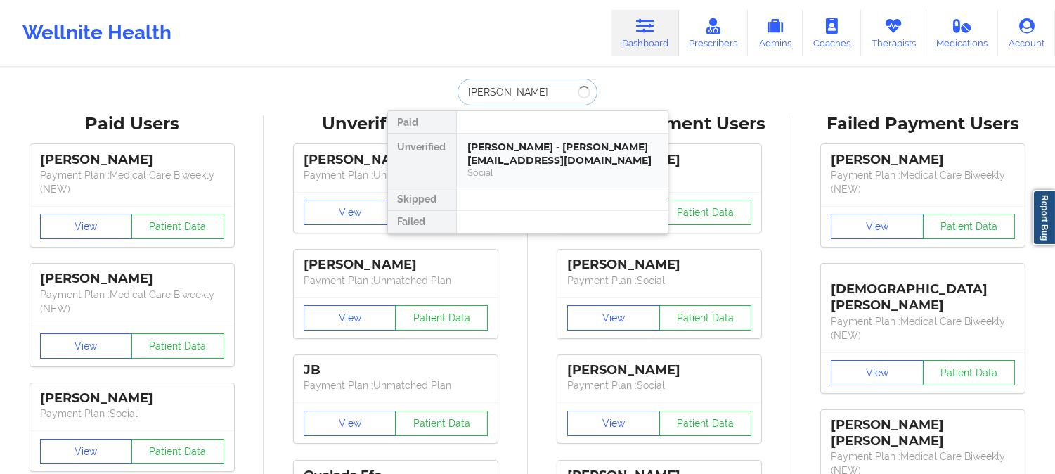
click at [545, 160] on div "Karen Pietrylo - karen.lioness@gmail.com" at bounding box center [562, 154] width 188 height 26
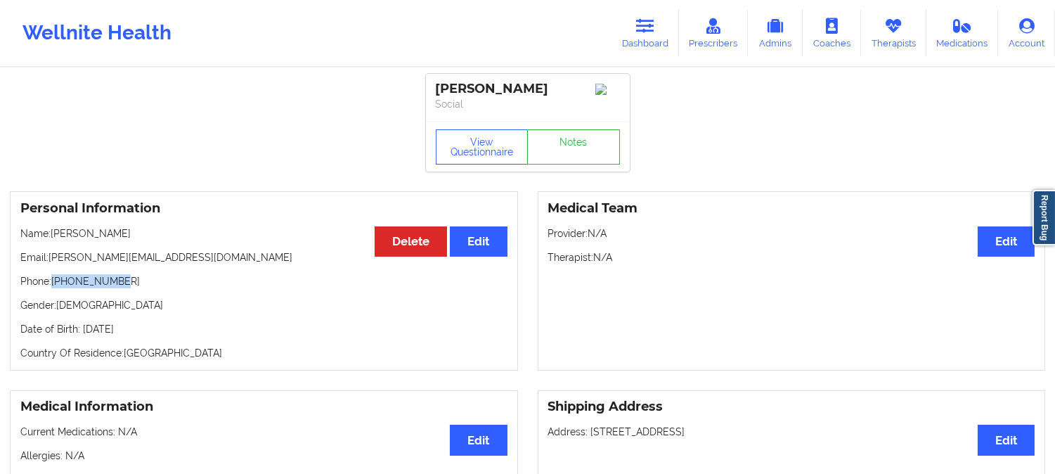
drag, startPoint x: 117, startPoint y: 285, endPoint x: 53, endPoint y: 287, distance: 63.3
click at [53, 287] on p "Phone: +19046136567" at bounding box center [263, 281] width 487 height 14
copy p "+19046136567"
click at [655, 32] on icon at bounding box center [645, 25] width 18 height 15
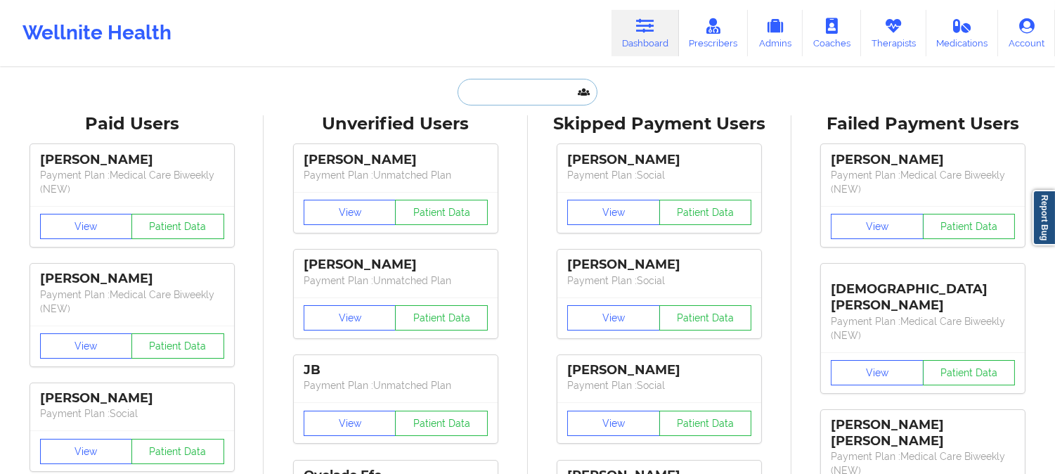
click at [508, 92] on input "text" at bounding box center [527, 92] width 139 height 27
paste input "+19046136567"
type input "+19046136567"
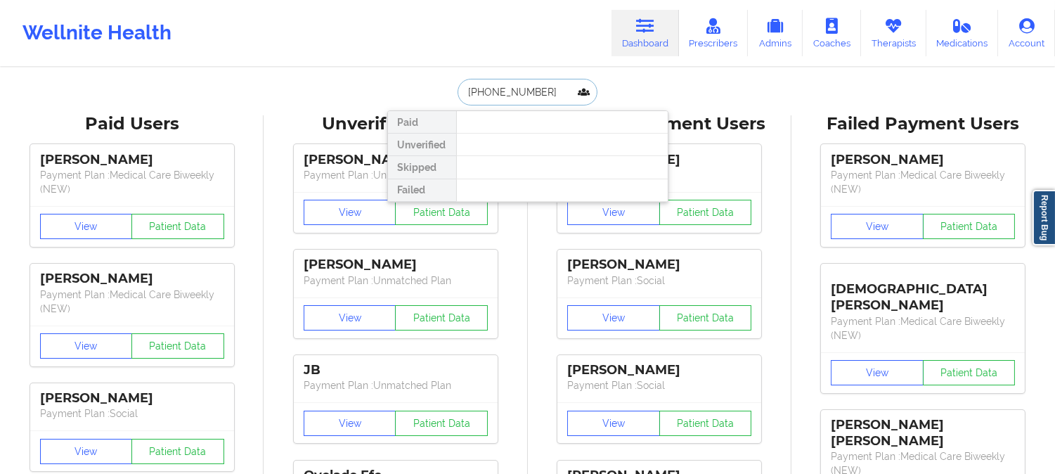
drag, startPoint x: 539, startPoint y: 94, endPoint x: 398, endPoint y: 79, distance: 141.4
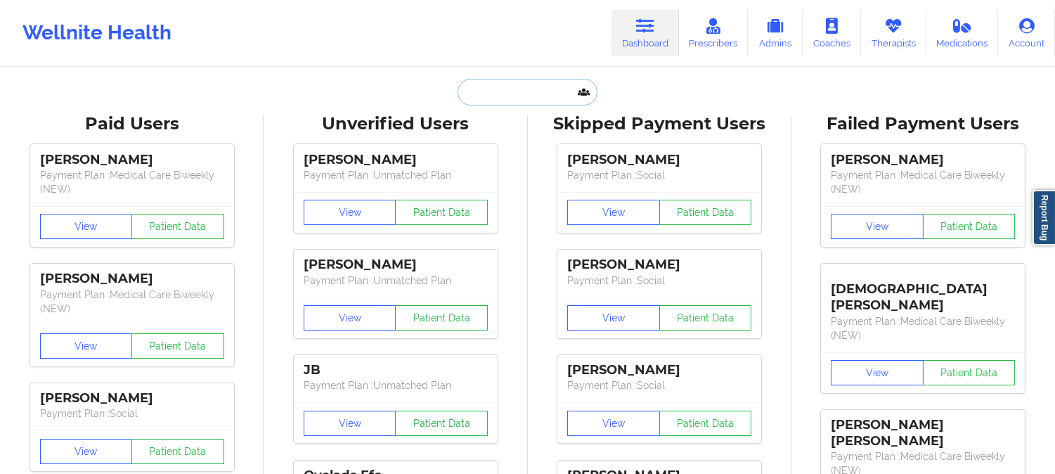
click at [502, 94] on input "text" at bounding box center [527, 92] width 139 height 27
paste input "KAREN PIETRYLO"
type input "KAREN PIETRYLO"
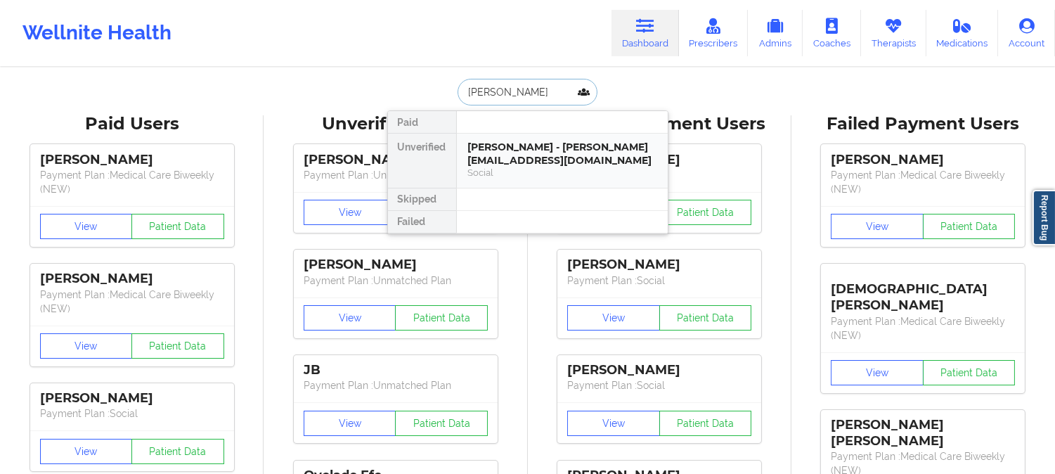
click at [550, 176] on div "Social" at bounding box center [562, 173] width 188 height 12
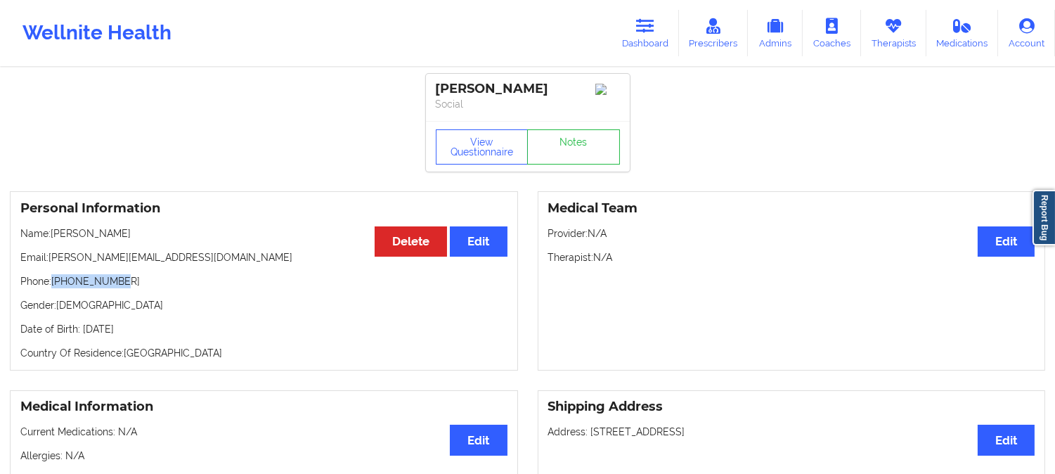
drag, startPoint x: 120, startPoint y: 285, endPoint x: 54, endPoint y: 285, distance: 65.4
click at [54, 285] on p "Phone: +19046136567" at bounding box center [263, 281] width 487 height 14
copy p "+19046136567"
drag, startPoint x: 164, startPoint y: 258, endPoint x: 51, endPoint y: 258, distance: 112.5
click at [51, 258] on p "Email: karen.lioness@gmail.com" at bounding box center [263, 257] width 487 height 14
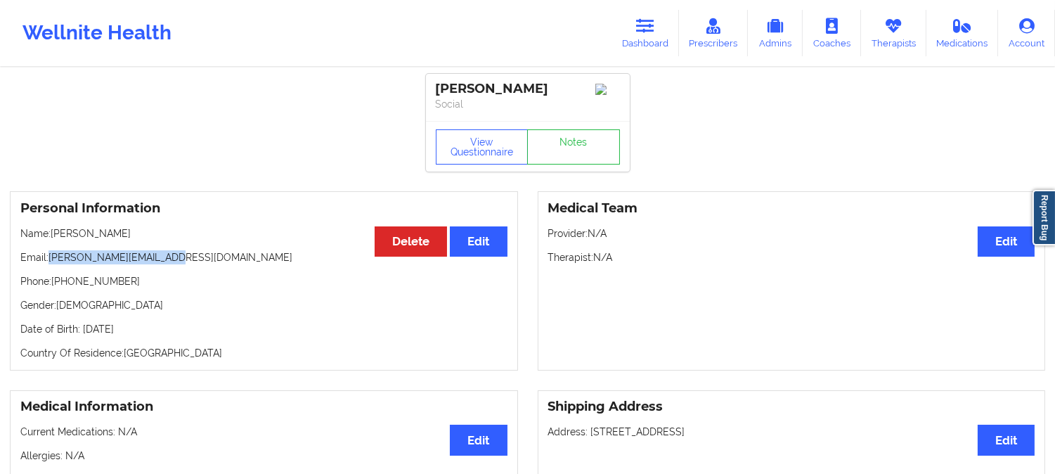
copy p "karen.lioness@gmail.com"
click at [643, 32] on icon at bounding box center [645, 25] width 18 height 15
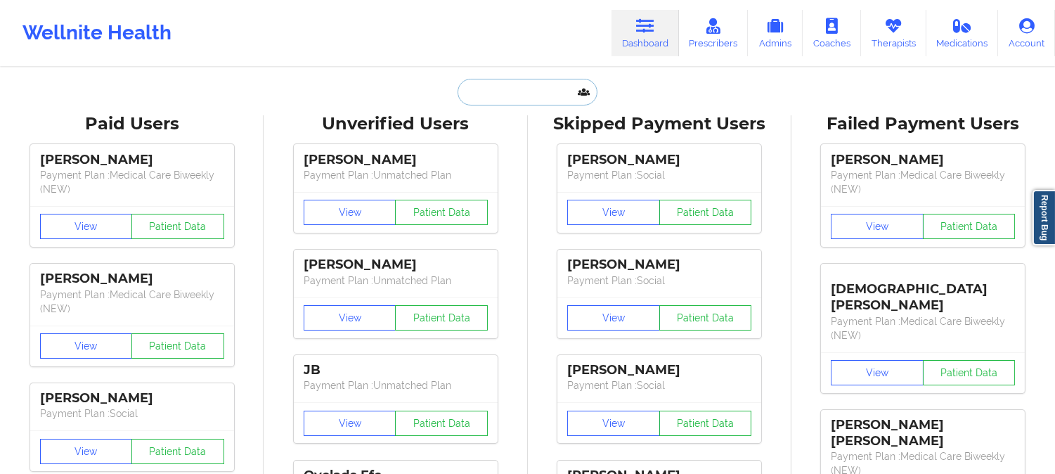
click at [544, 89] on input "text" at bounding box center [527, 92] width 139 height 27
paste input "JILL.HAILE@GMAIL.COM"
type input "JILL.HAILE@GMAIL.COM"
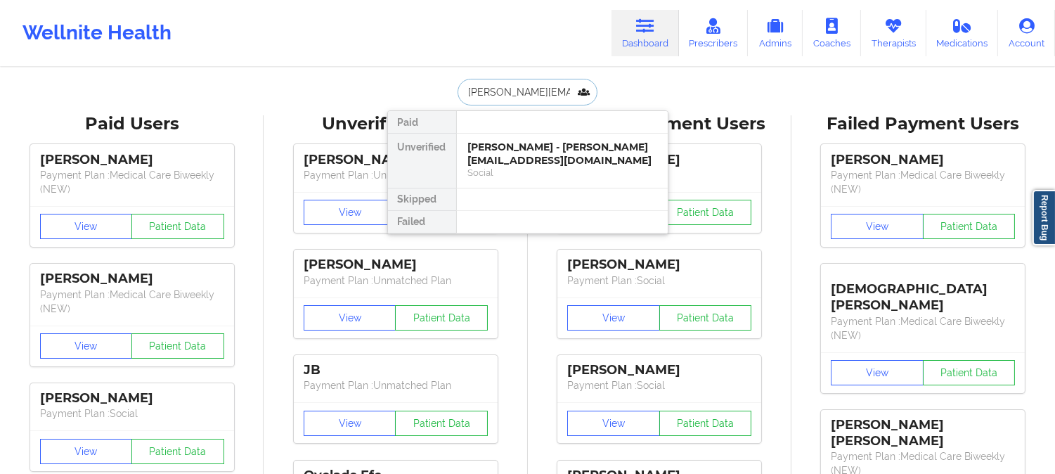
scroll to position [0, 2]
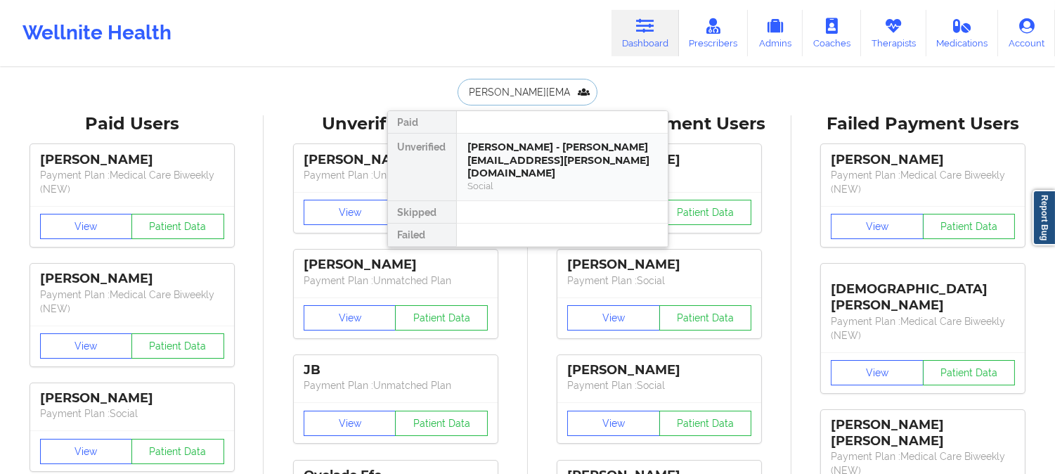
click at [517, 169] on div "Jill Haile - jill.haile@gmail.com Social" at bounding box center [562, 167] width 211 height 67
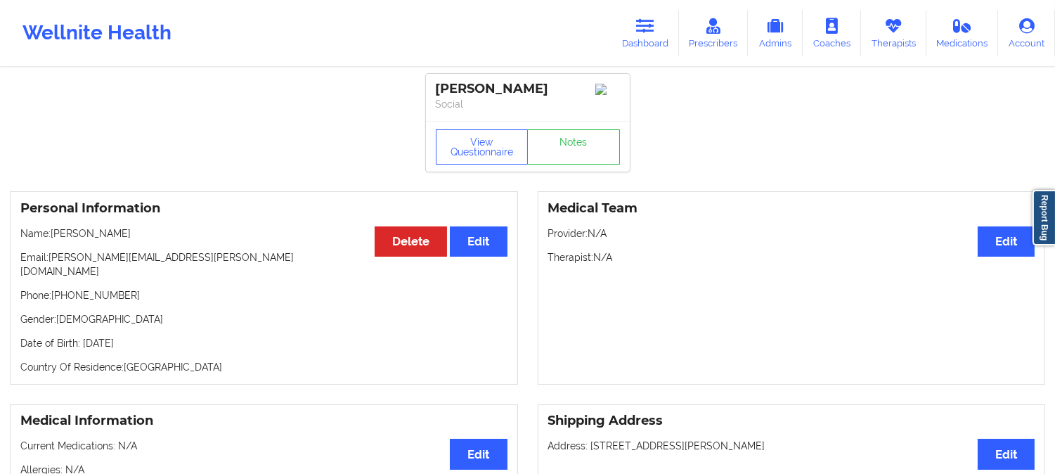
click at [273, 236] on p "Name: Jill Haile" at bounding box center [263, 233] width 487 height 14
